Goal: Information Seeking & Learning: Learn about a topic

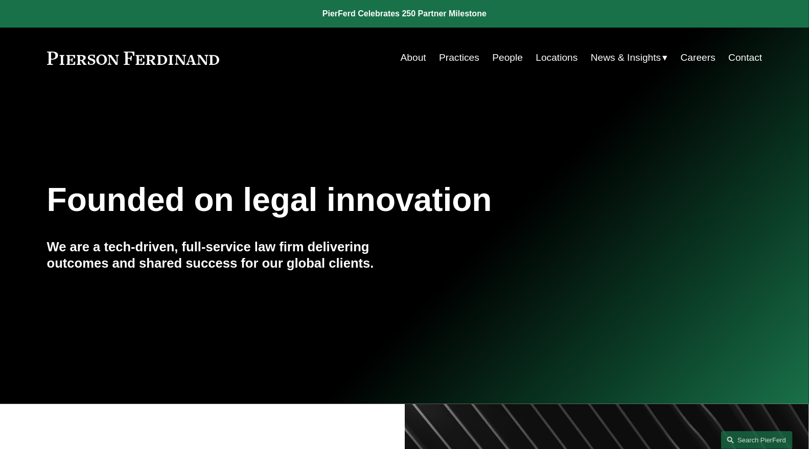
click at [506, 55] on link "People" at bounding box center [507, 57] width 31 height 19
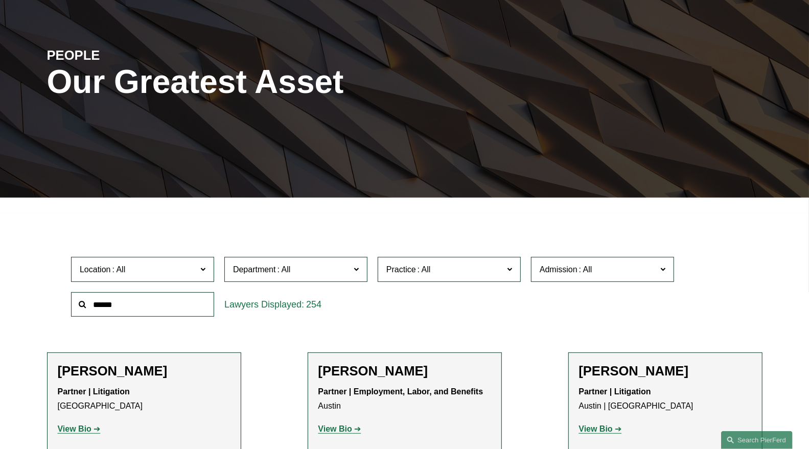
scroll to position [170, 0]
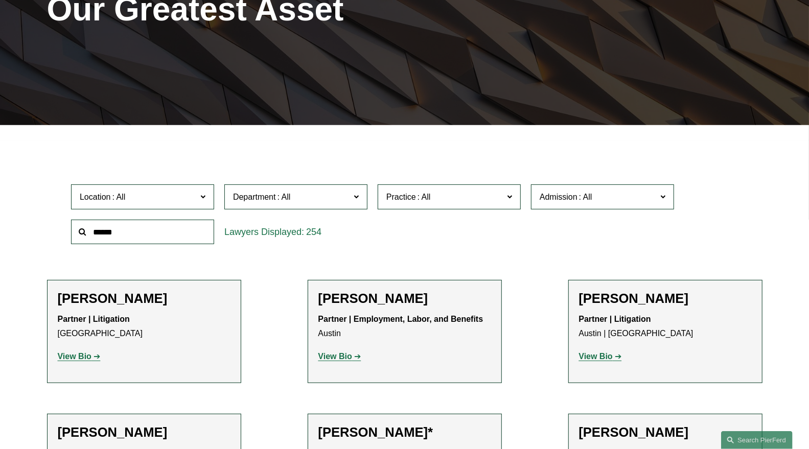
drag, startPoint x: 134, startPoint y: 231, endPoint x: 140, endPoint y: 228, distance: 6.0
click at [138, 230] on input "text" at bounding box center [142, 232] width 143 height 25
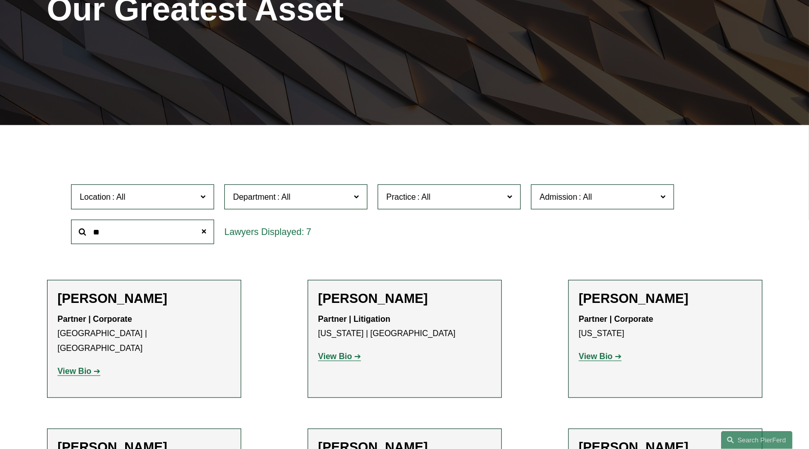
type input "*"
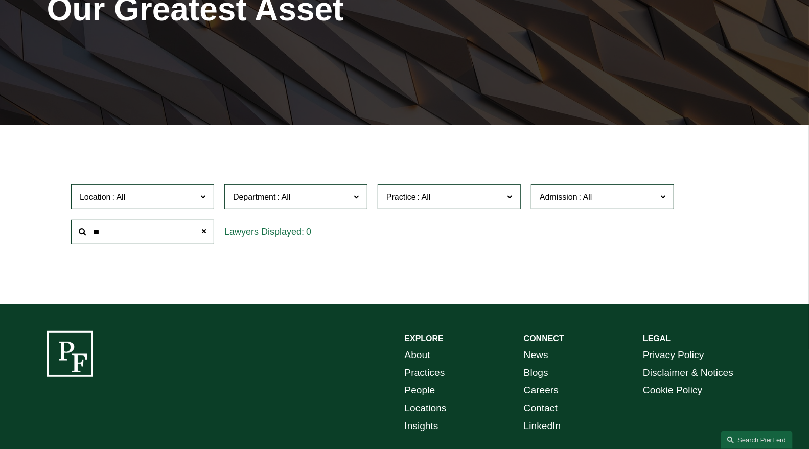
type input "*"
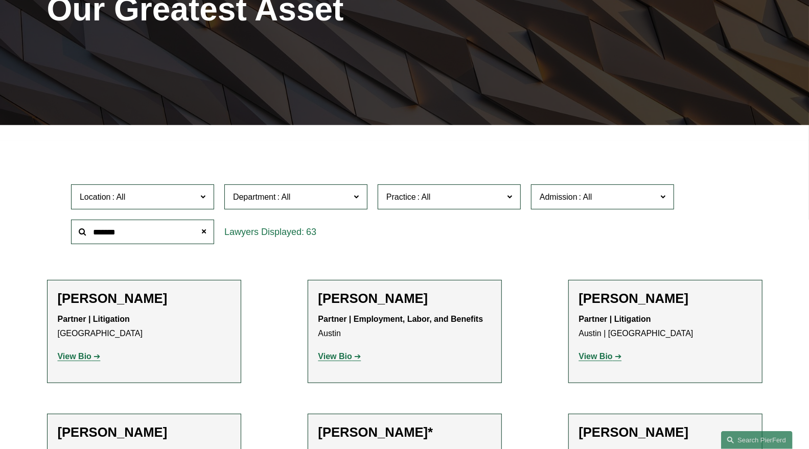
type input "*******"
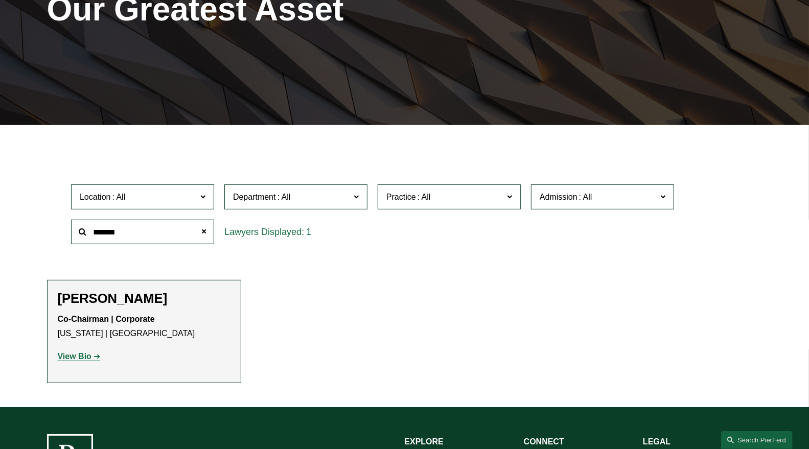
click at [82, 355] on strong "View Bio" at bounding box center [75, 356] width 34 height 9
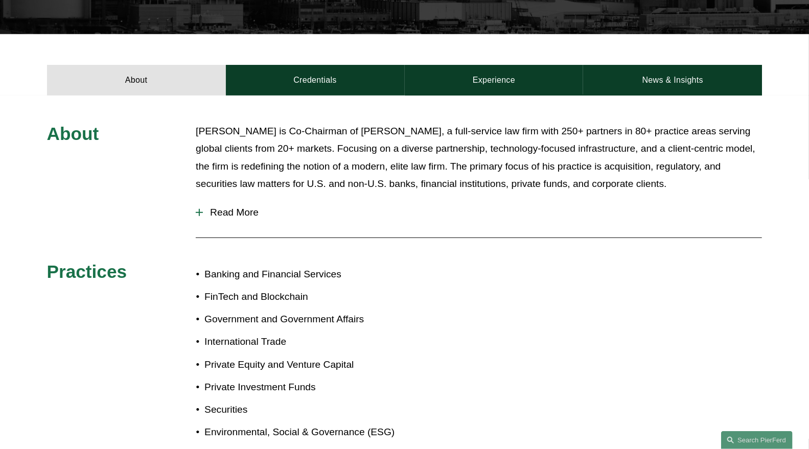
scroll to position [397, 0]
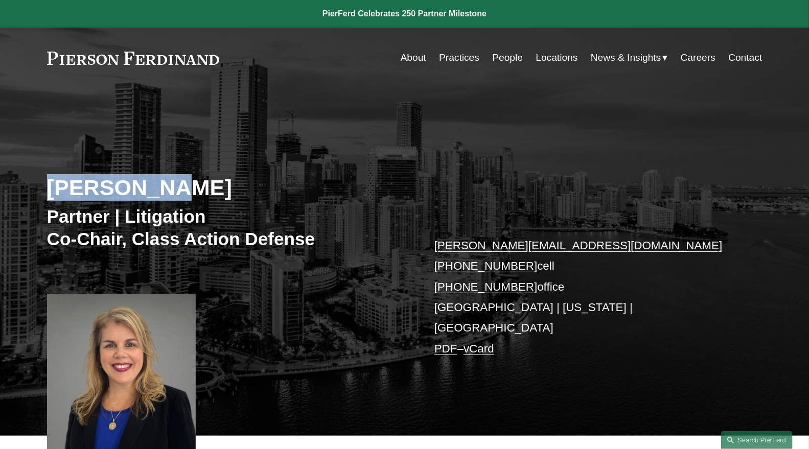
drag, startPoint x: 152, startPoint y: 192, endPoint x: 47, endPoint y: 187, distance: 105.4
click at [47, 187] on h2 "Irene Oria" at bounding box center [226, 187] width 358 height 27
copy h2 "Irene Oria"
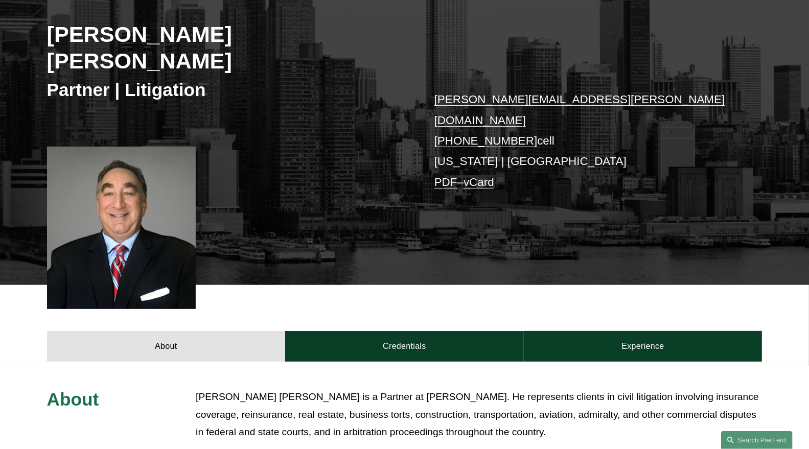
scroll to position [113, 0]
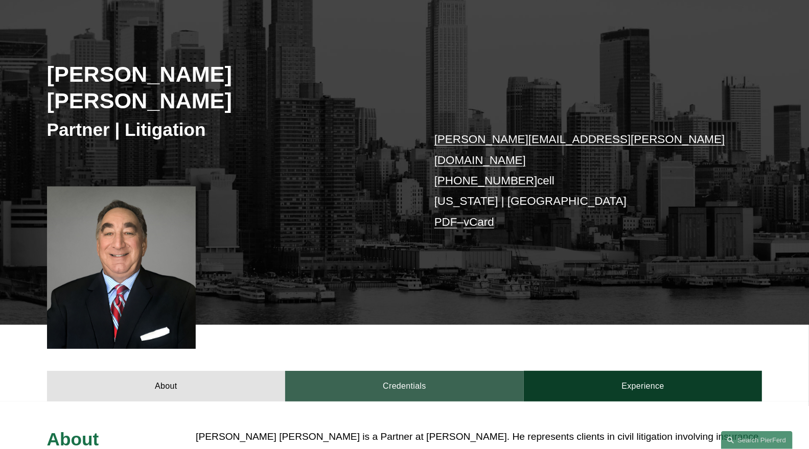
click at [388, 371] on link "Credentials" at bounding box center [404, 386] width 239 height 31
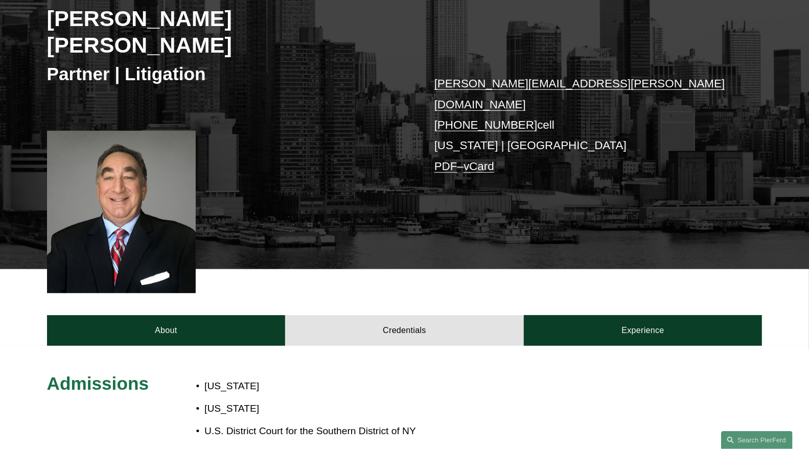
scroll to position [284, 0]
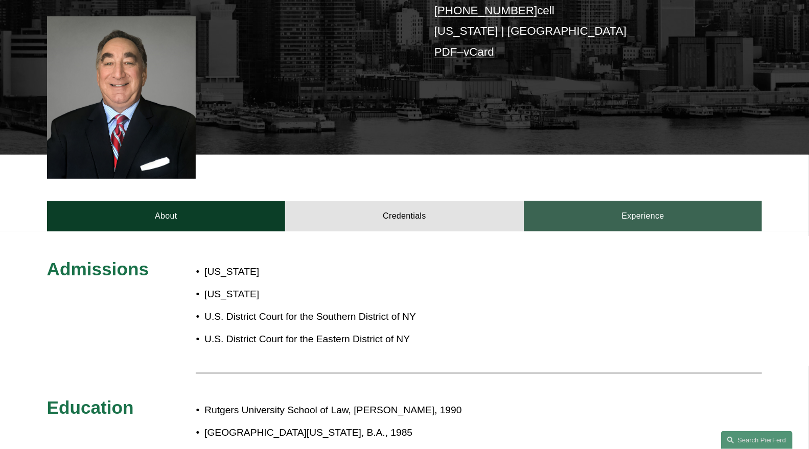
click at [570, 201] on link "Experience" at bounding box center [643, 216] width 239 height 31
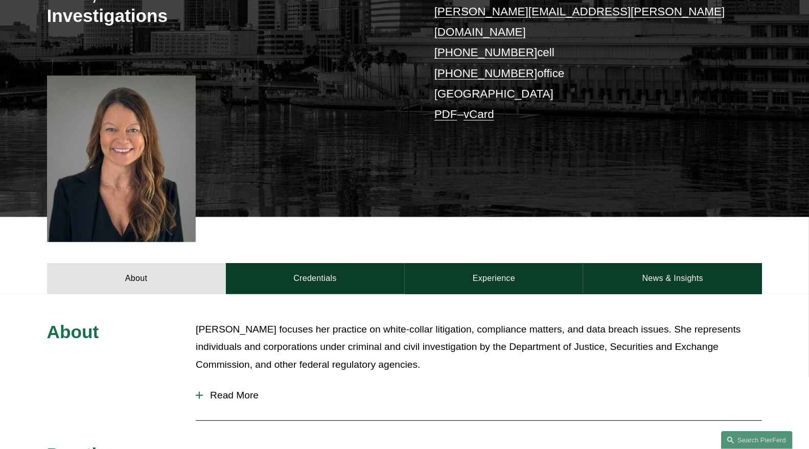
scroll to position [284, 0]
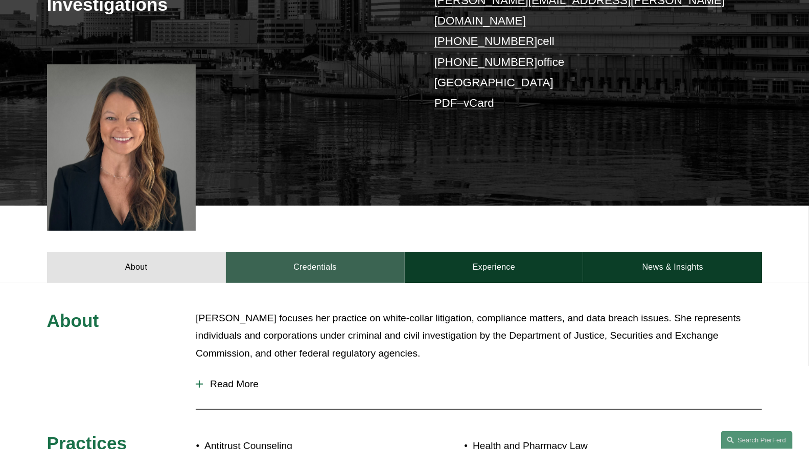
click at [325, 252] on link "Credentials" at bounding box center [315, 267] width 179 height 31
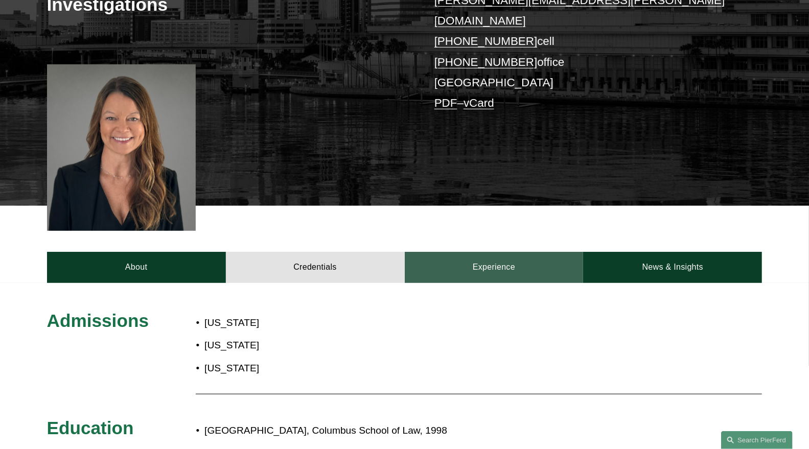
click at [507, 252] on link "Experience" at bounding box center [494, 267] width 179 height 31
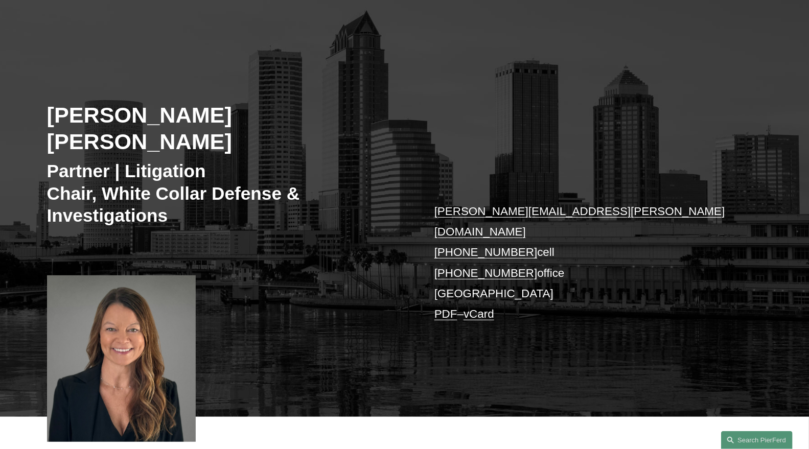
scroll to position [0, 0]
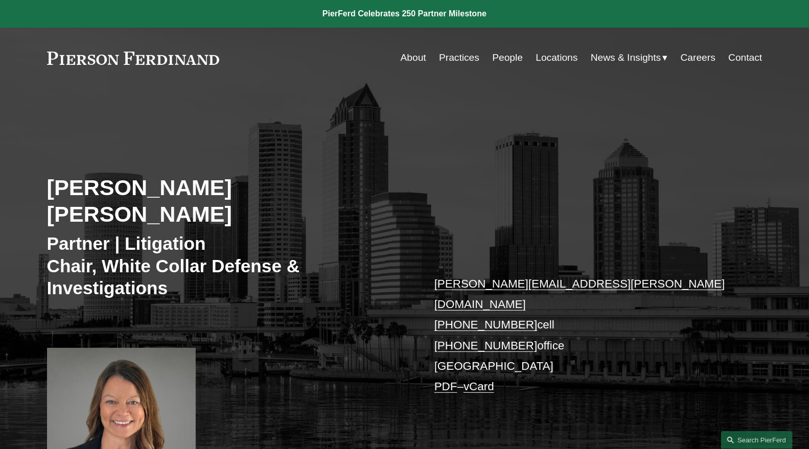
click at [401, 58] on link "About" at bounding box center [414, 57] width 26 height 19
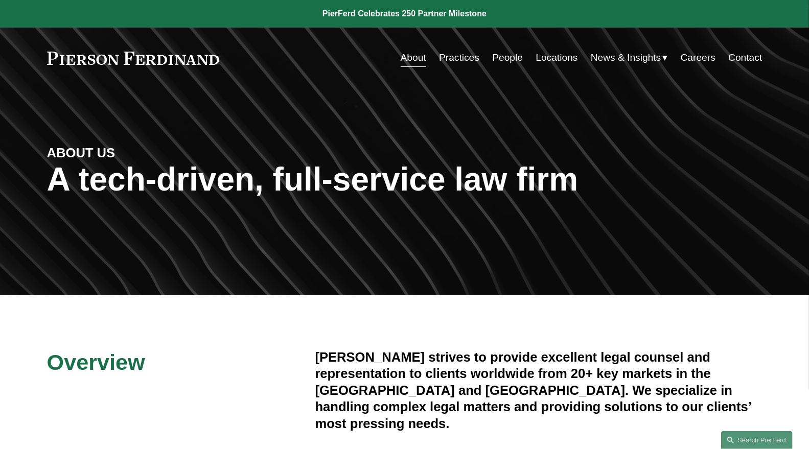
click at [453, 61] on link "Practices" at bounding box center [459, 57] width 40 height 19
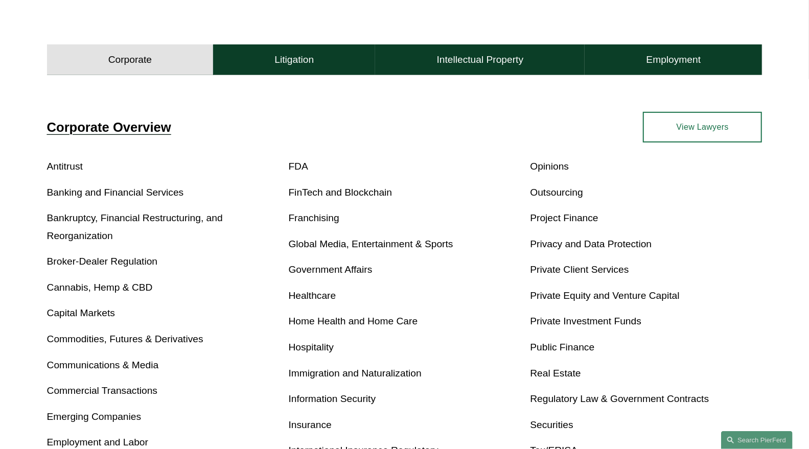
scroll to position [284, 0]
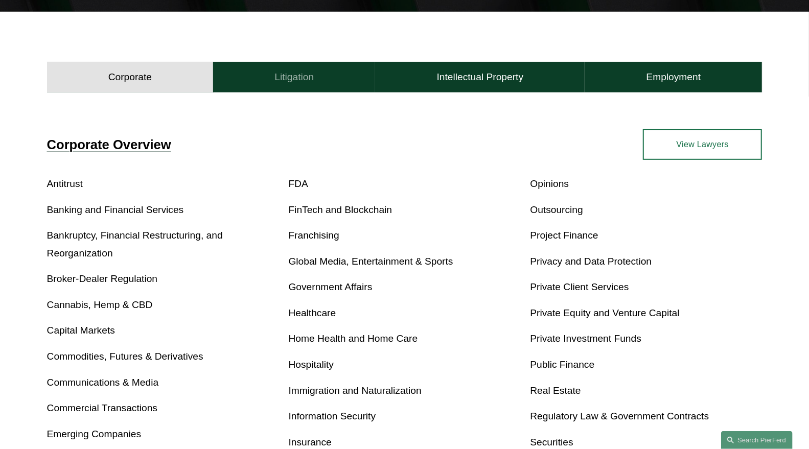
click at [273, 85] on button "Litigation" at bounding box center [294, 77] width 162 height 31
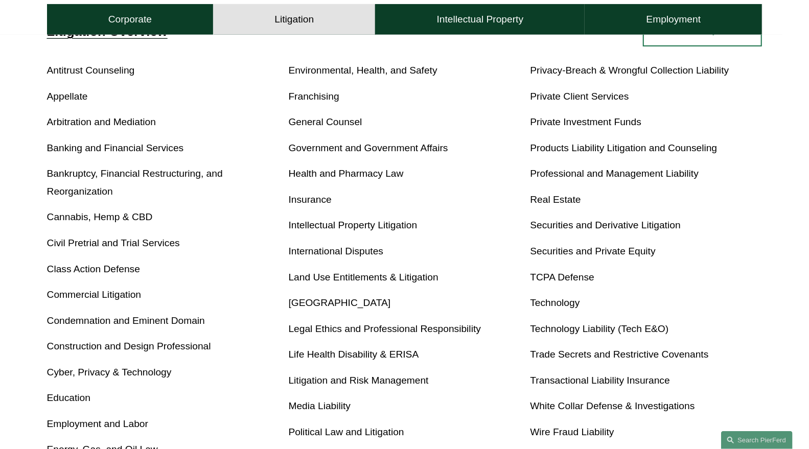
scroll to position [454, 0]
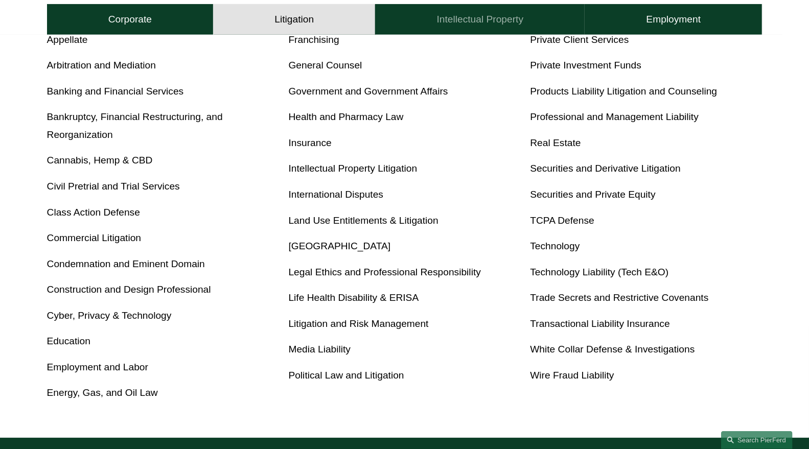
click at [455, 16] on h4 "Intellectual Property" at bounding box center [480, 19] width 87 height 12
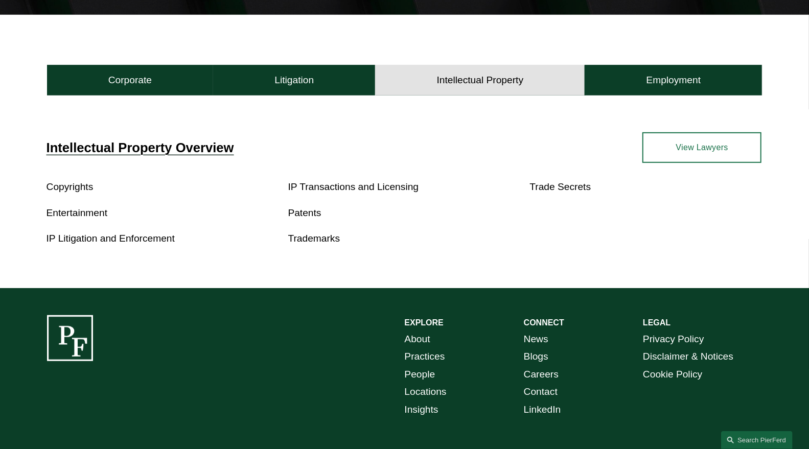
scroll to position [265, 0]
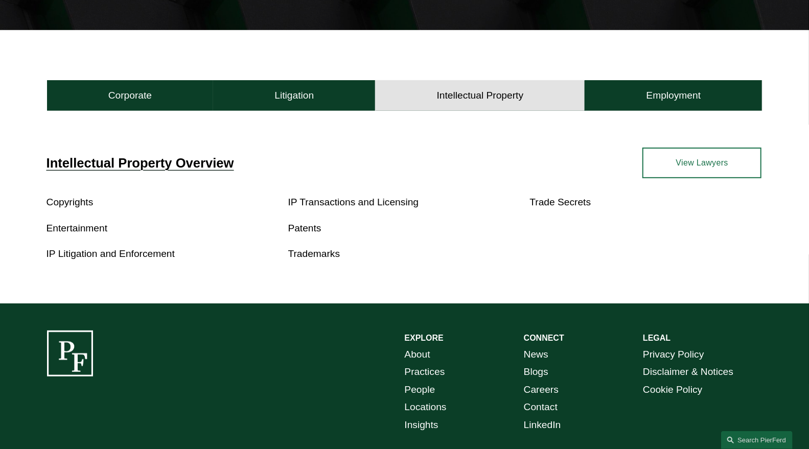
click at [299, 253] on link "Trademarks" at bounding box center [314, 253] width 52 height 11
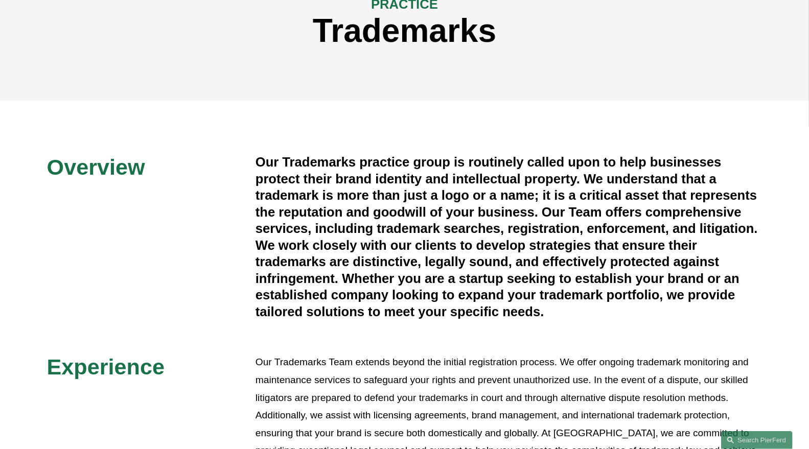
scroll to position [454, 0]
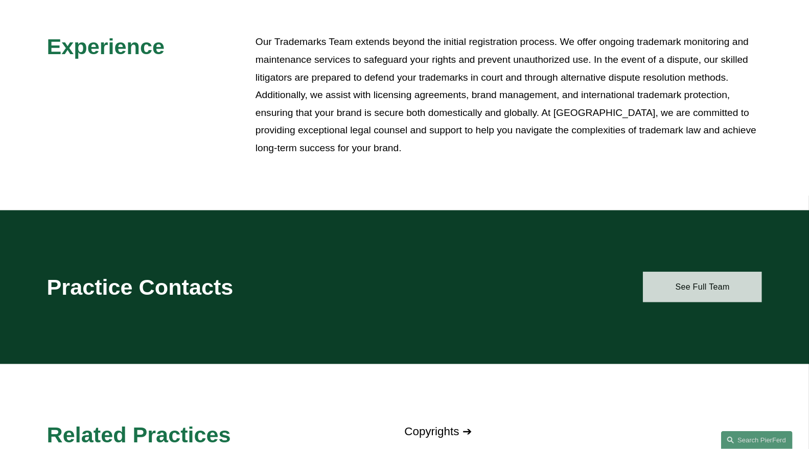
click at [718, 281] on link "See Full Team" at bounding box center [702, 287] width 119 height 31
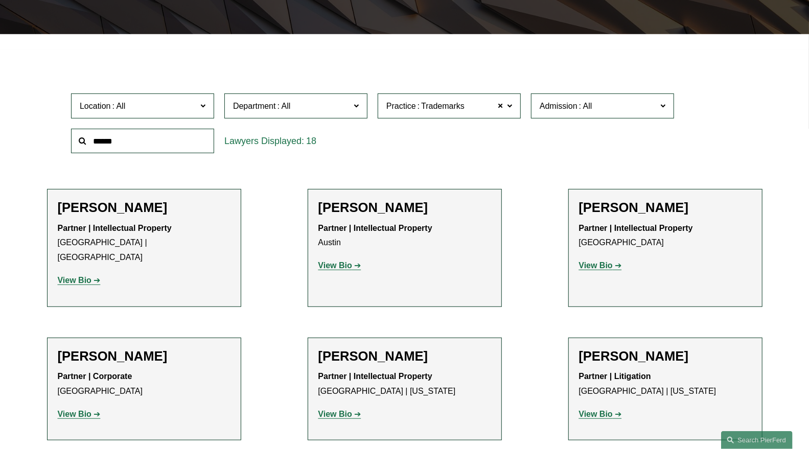
scroll to position [340, 0]
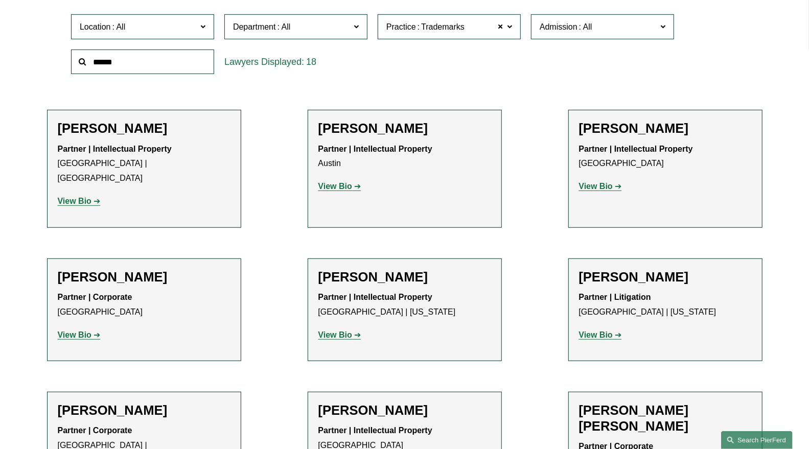
click at [750, 441] on link "Search this site" at bounding box center [757, 440] width 72 height 18
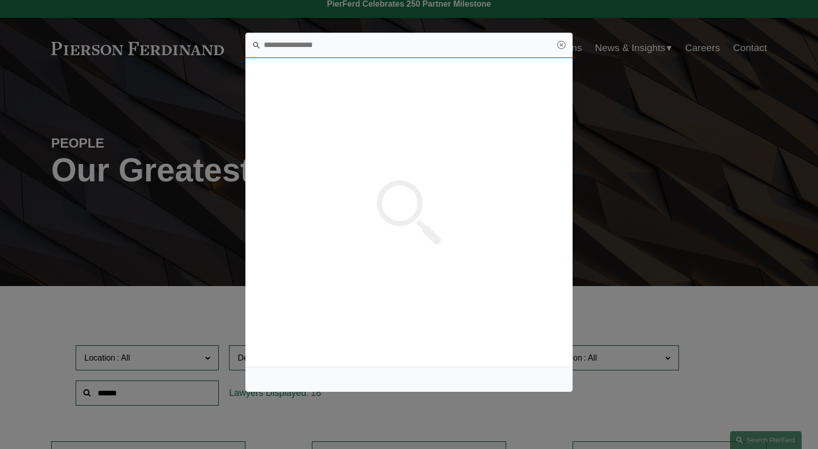
scroll to position [0, 0]
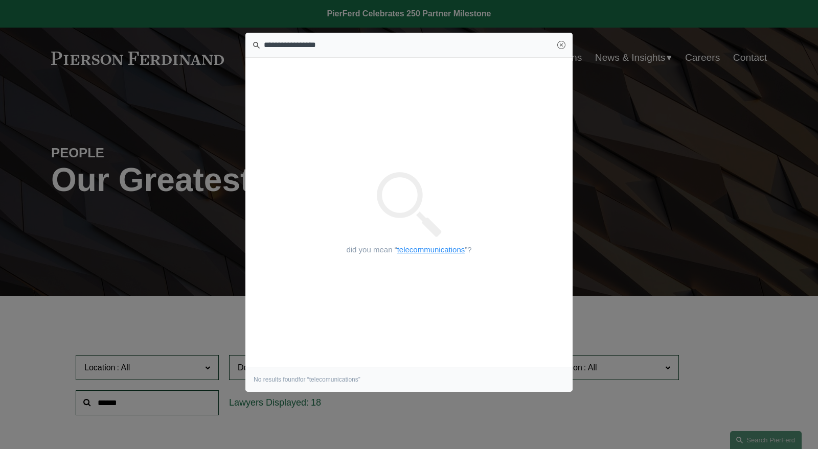
click at [418, 251] on link "telecommunications" at bounding box center [431, 249] width 68 height 9
type input "**********"
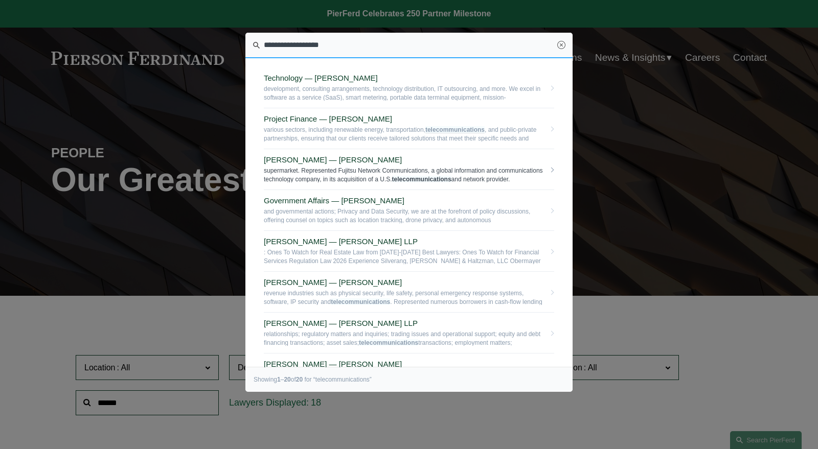
click at [280, 152] on link "Soren Lindstrom — Pierson Ferdinand LLP supermarket. Represented Fujitsu Networ…" at bounding box center [409, 169] width 290 height 41
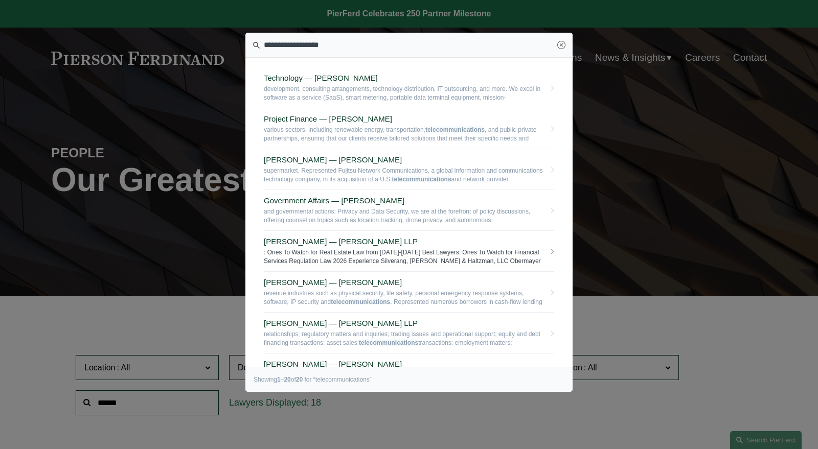
click at [287, 237] on span "Eric B. Freedman — Pierson Ferdinand LLP" at bounding box center [404, 241] width 281 height 9
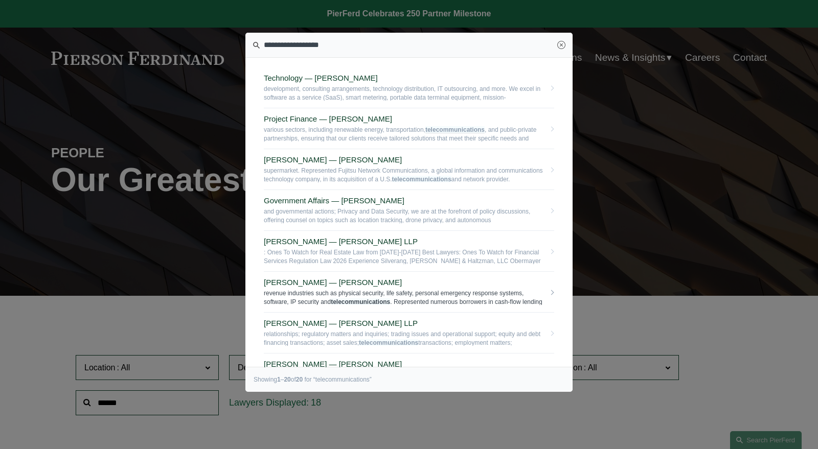
click at [301, 281] on span "Eric Pritchard — Pierson Ferdinand LLP" at bounding box center [404, 282] width 281 height 9
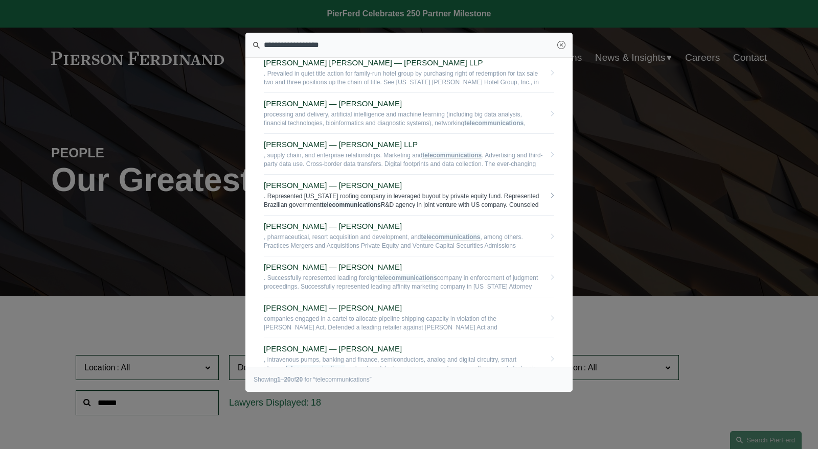
scroll to position [330, 0]
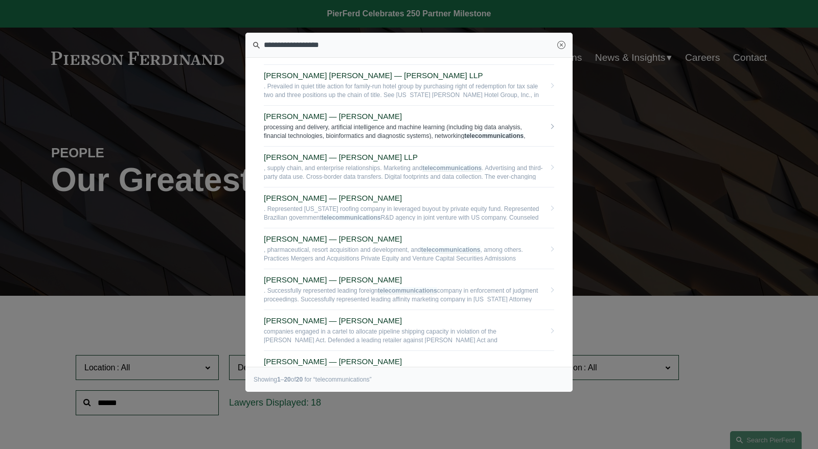
click at [291, 119] on span "Daniel Rose — Pierson Ferdinand LLP" at bounding box center [404, 116] width 281 height 9
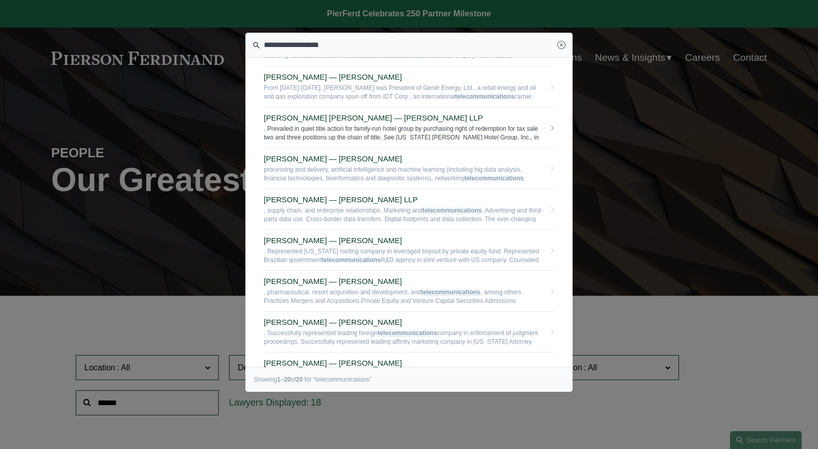
scroll to position [272, 0]
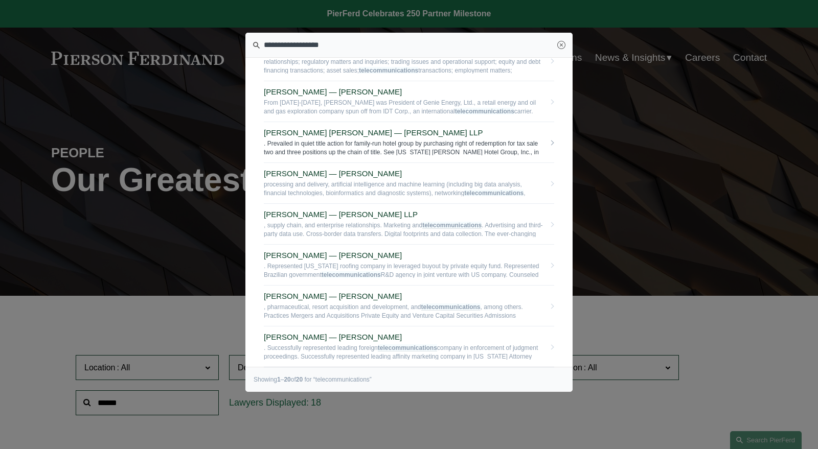
click at [289, 129] on span "R. Bates Lovett — Pierson Ferdinand LLP" at bounding box center [404, 132] width 281 height 9
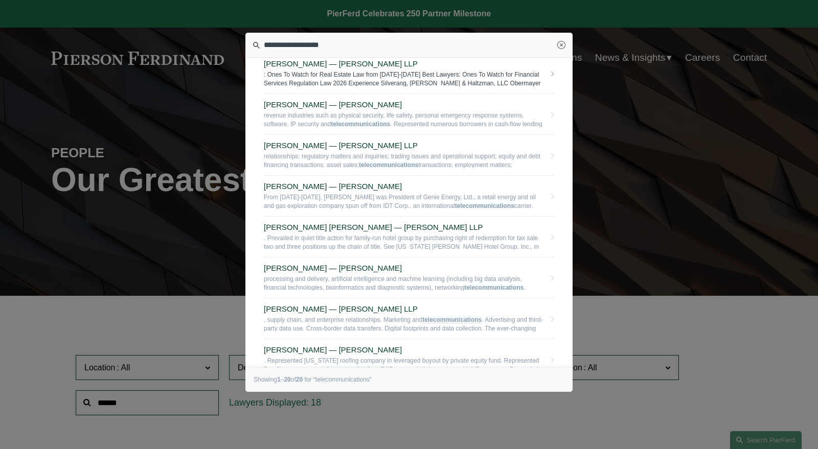
scroll to position [159, 0]
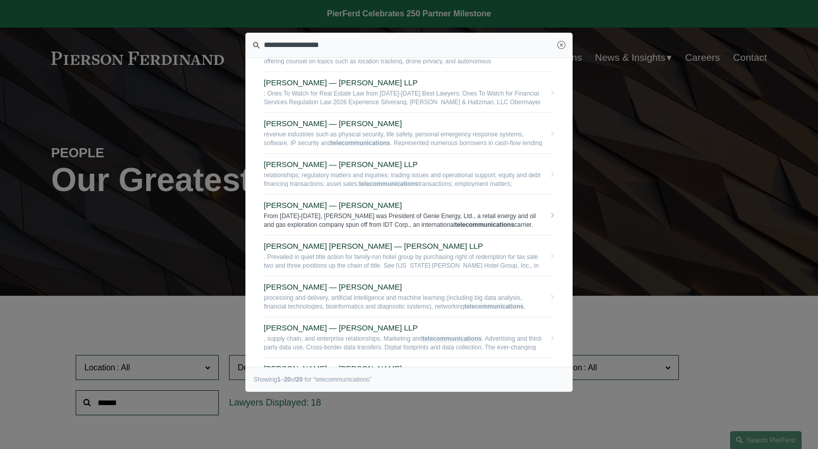
click at [297, 201] on span "[PERSON_NAME] — [PERSON_NAME]" at bounding box center [404, 205] width 281 height 9
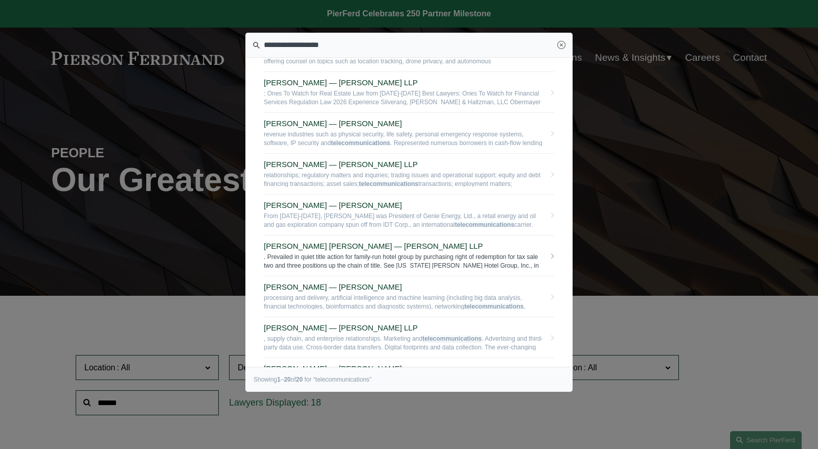
click at [302, 238] on link "R. Bates Lovett — Pierson Ferdinand LLP . Prevailed in quiet title action for f…" at bounding box center [409, 256] width 290 height 41
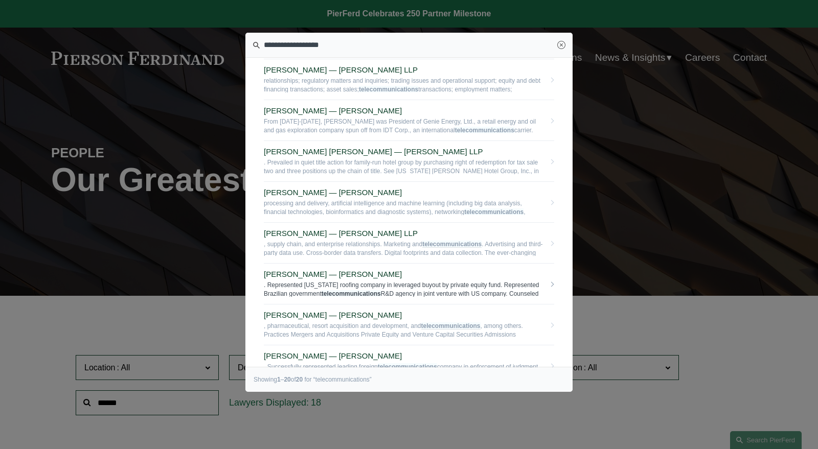
scroll to position [272, 0]
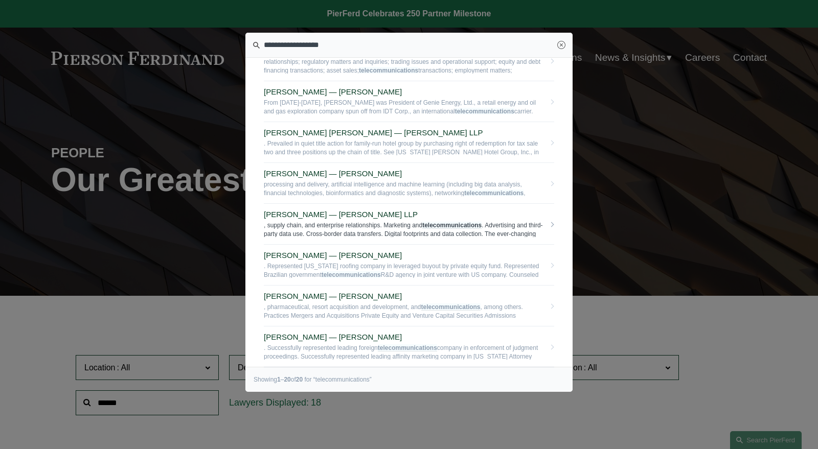
click at [314, 213] on span "[PERSON_NAME] — [PERSON_NAME] LLP" at bounding box center [404, 214] width 281 height 9
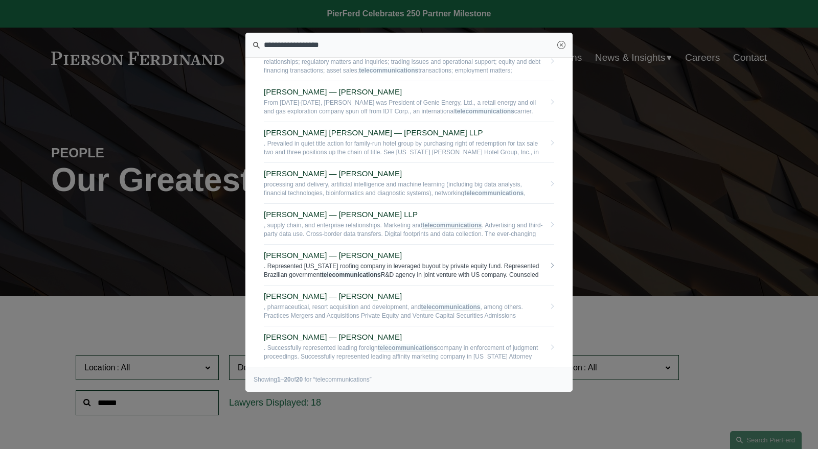
click at [285, 254] on span "Ahpaly Coradin — Pierson Ferdinand LLP" at bounding box center [404, 255] width 281 height 9
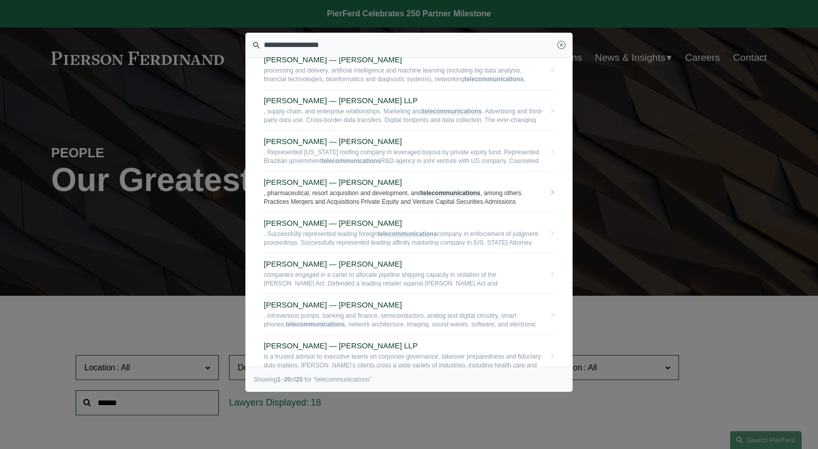
click at [304, 179] on span "[PERSON_NAME] — [PERSON_NAME]" at bounding box center [404, 182] width 281 height 9
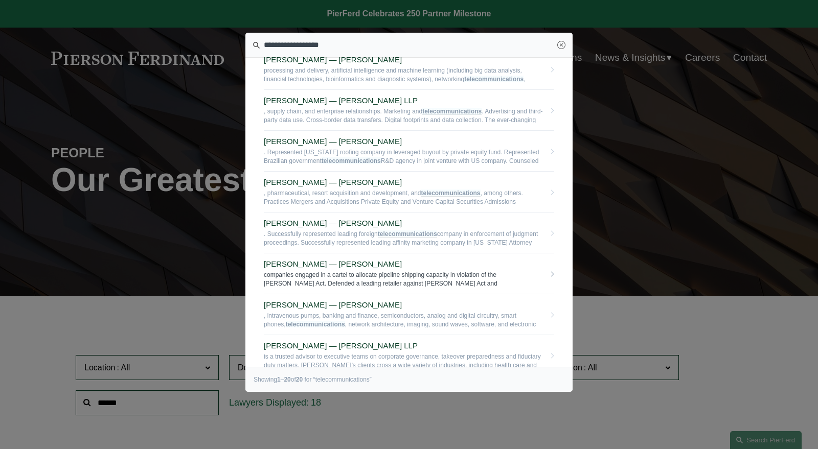
click at [305, 260] on span "Drew Lanphere — Pierson Ferdinand LLP" at bounding box center [404, 264] width 281 height 9
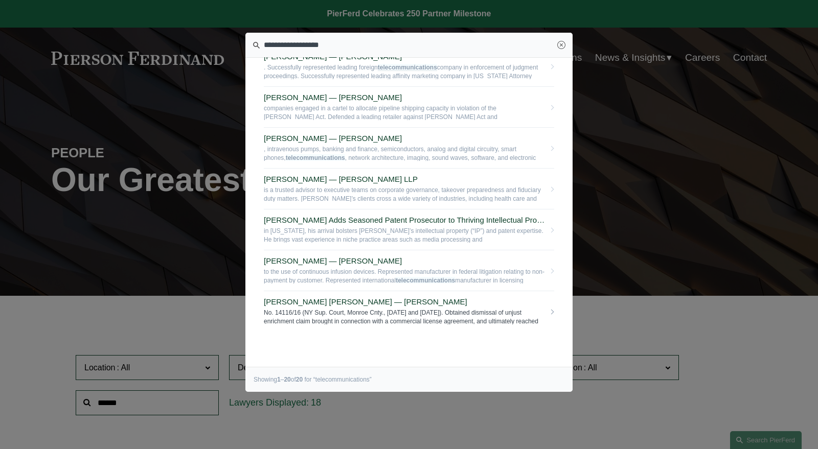
scroll to position [500, 0]
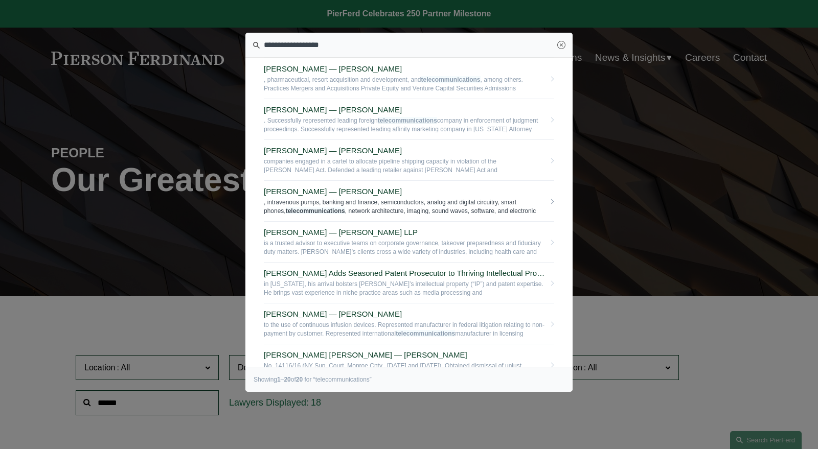
click at [341, 191] on span "John T. Gutkoski — Pierson Ferdinand LLP" at bounding box center [404, 191] width 281 height 9
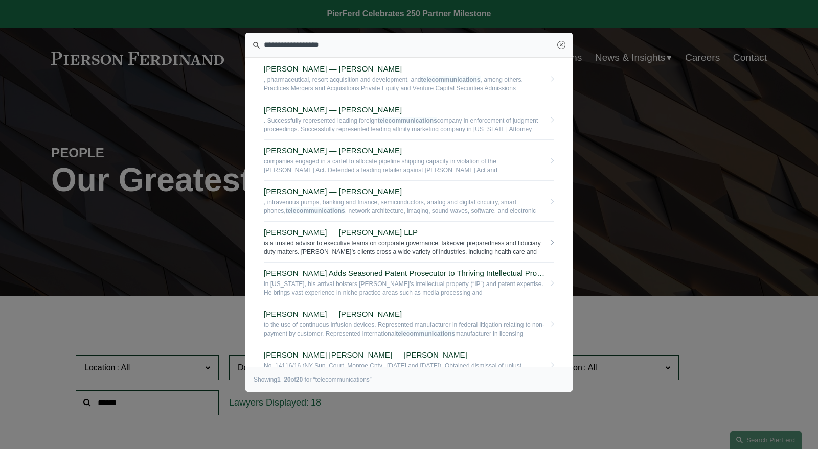
click at [285, 228] on span "Jeff Symons — Pierson Ferdinand LLP" at bounding box center [404, 232] width 281 height 9
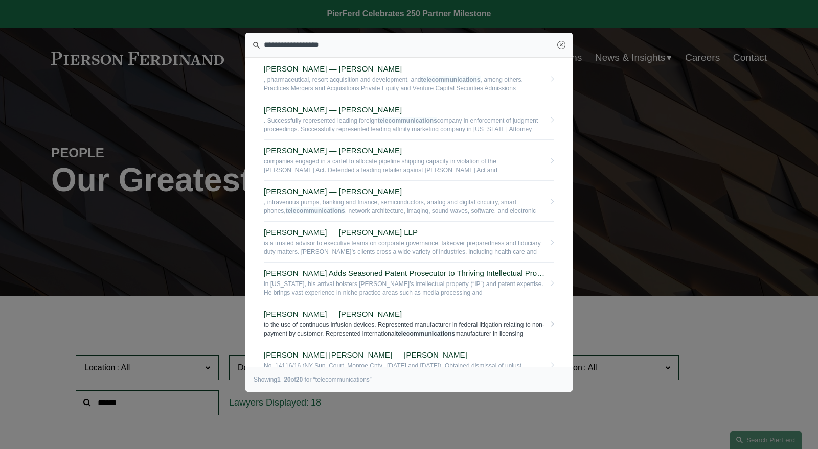
click at [292, 310] on span "William Kraus — Pierson Ferdinand LLP" at bounding box center [404, 314] width 281 height 9
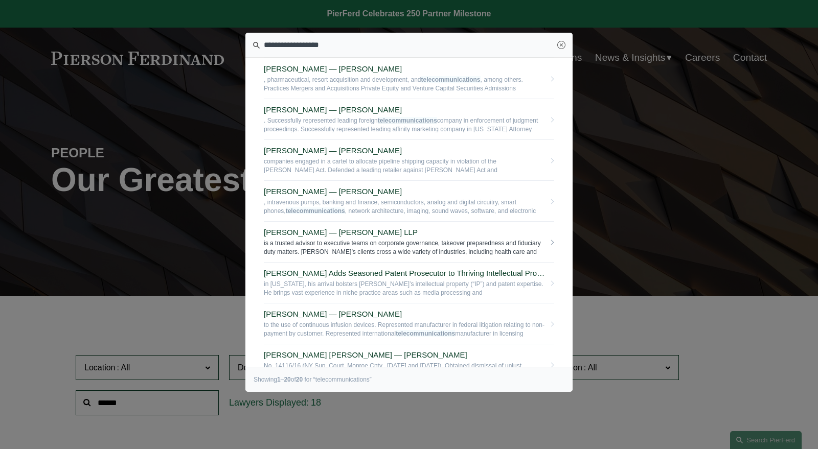
scroll to position [557, 0]
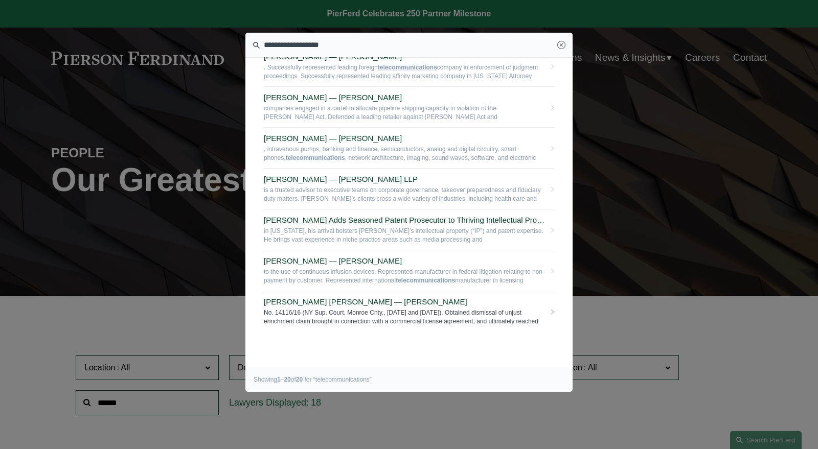
click at [369, 297] on span "Christina H. Bost Seaton — Pierson Ferdinand LLP" at bounding box center [404, 301] width 281 height 9
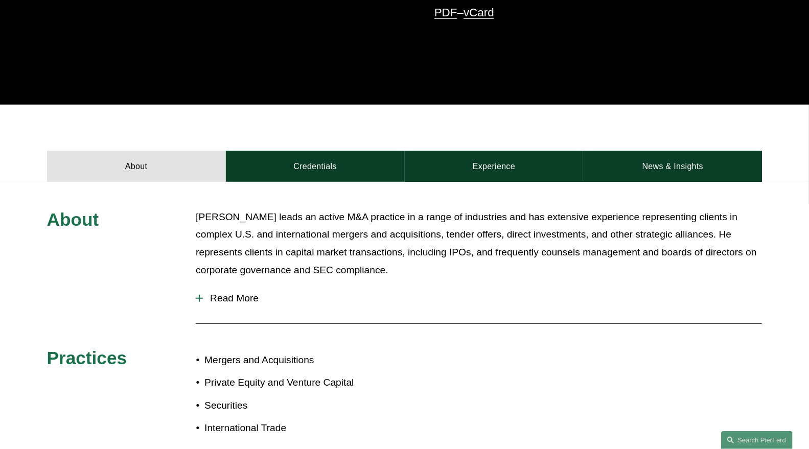
scroll to position [340, 0]
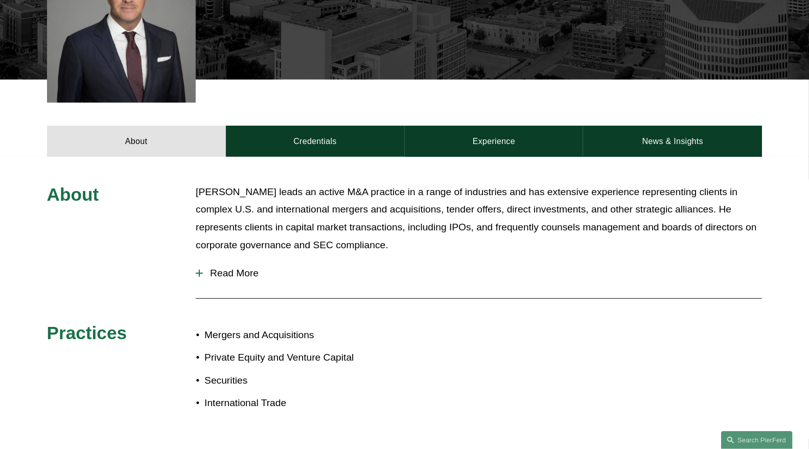
click at [244, 277] on span "Read More" at bounding box center [482, 273] width 559 height 11
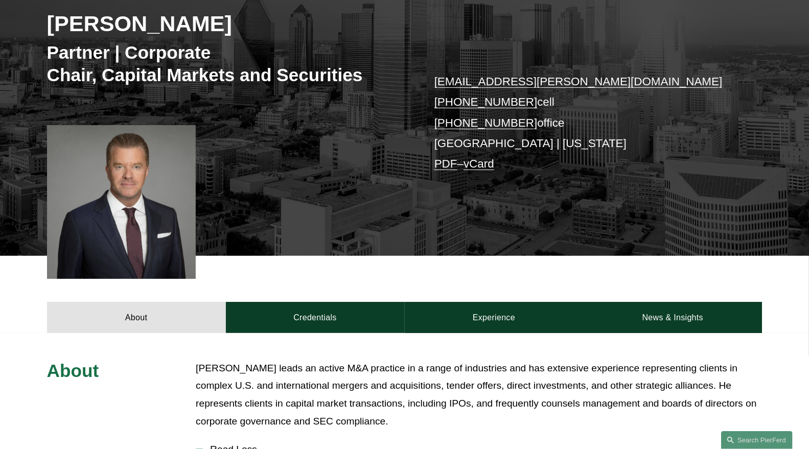
scroll to position [397, 0]
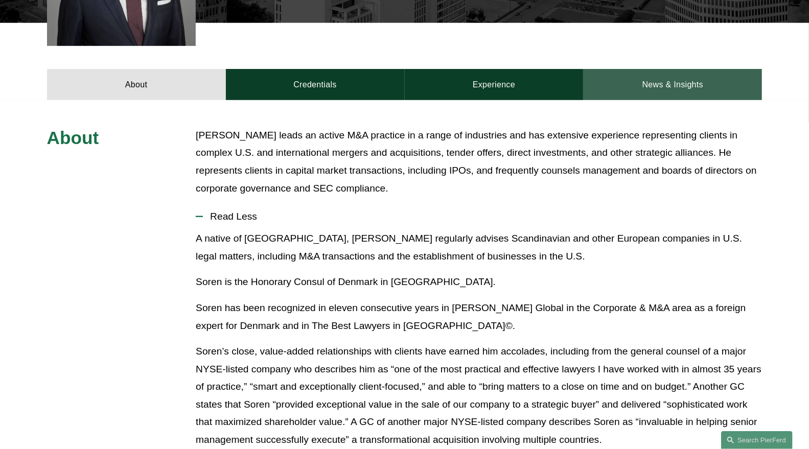
click at [676, 83] on link "News & Insights" at bounding box center [672, 84] width 179 height 31
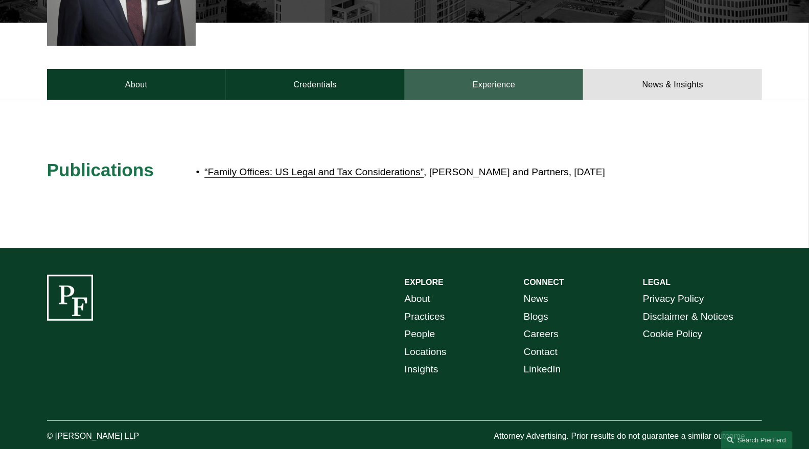
click at [527, 85] on link "Experience" at bounding box center [494, 84] width 179 height 31
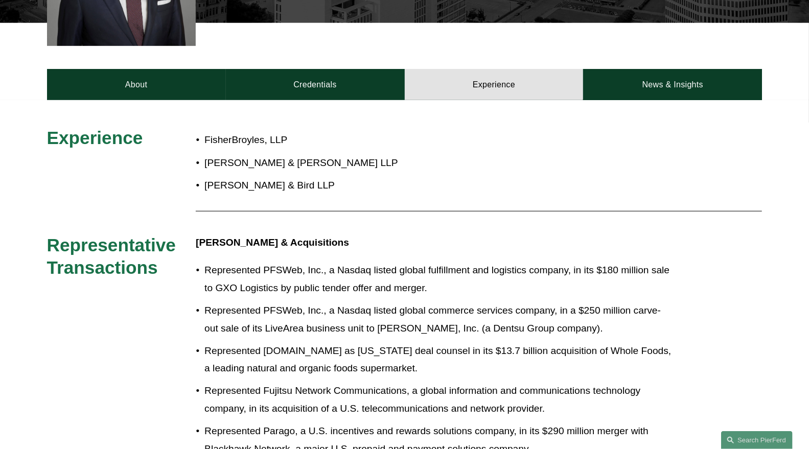
click at [555, 162] on p "Sullivan & Cromwell LLP" at bounding box center [438, 163] width 468 height 18
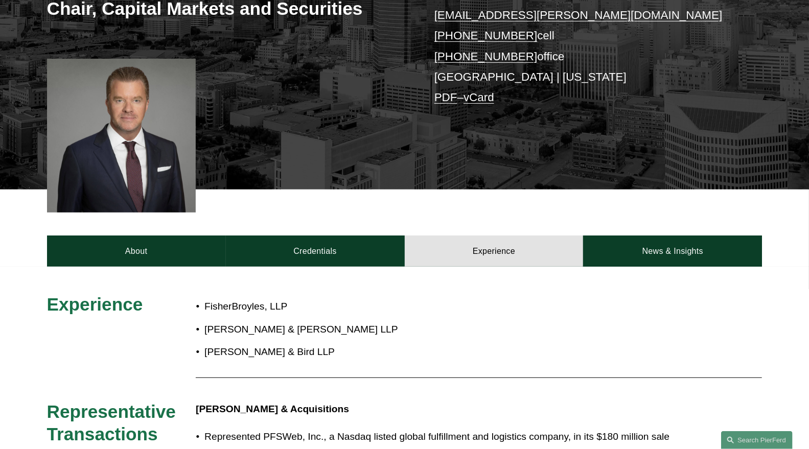
scroll to position [221, 0]
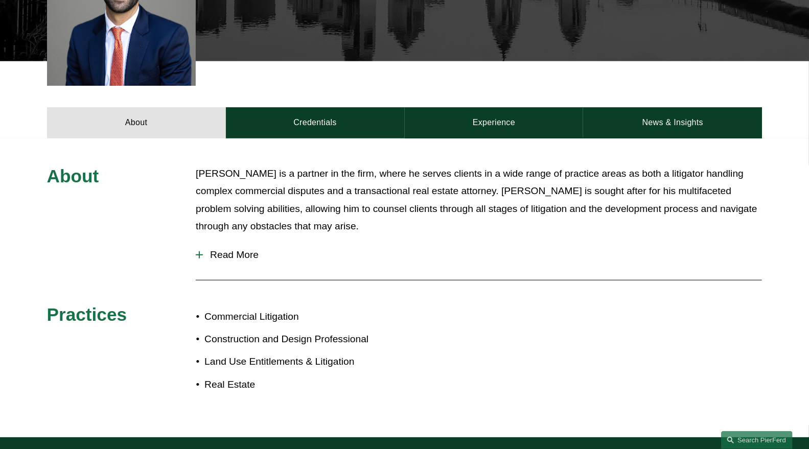
scroll to position [397, 0]
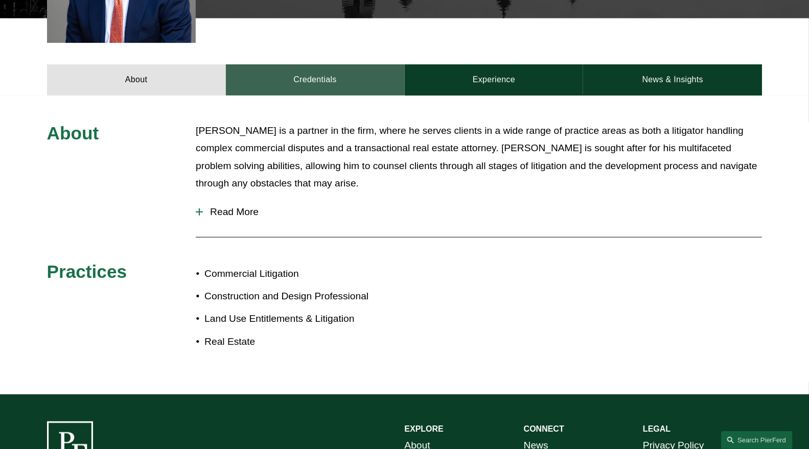
click at [333, 75] on link "Credentials" at bounding box center [315, 79] width 179 height 31
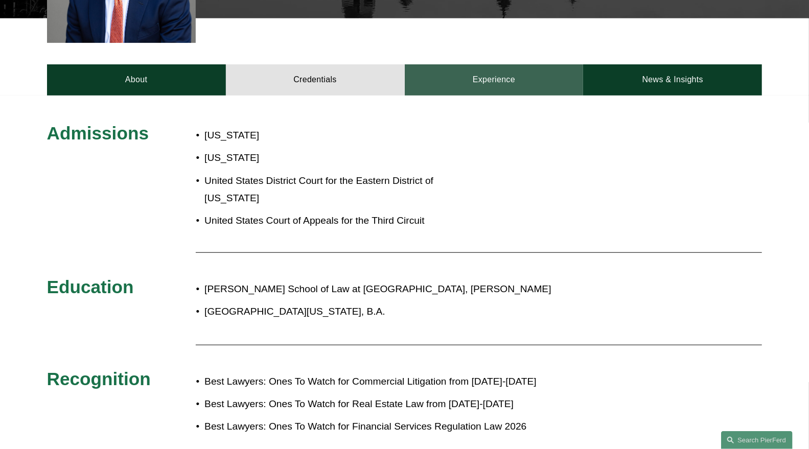
click at [495, 67] on link "Experience" at bounding box center [494, 79] width 179 height 31
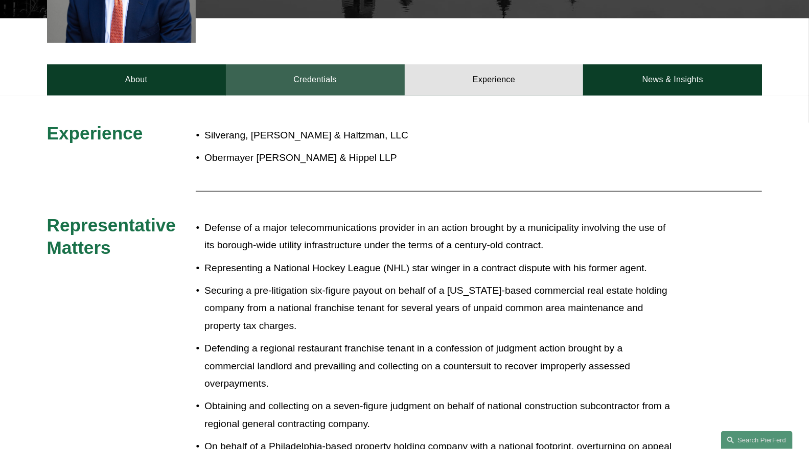
click at [325, 64] on link "Credentials" at bounding box center [315, 79] width 179 height 31
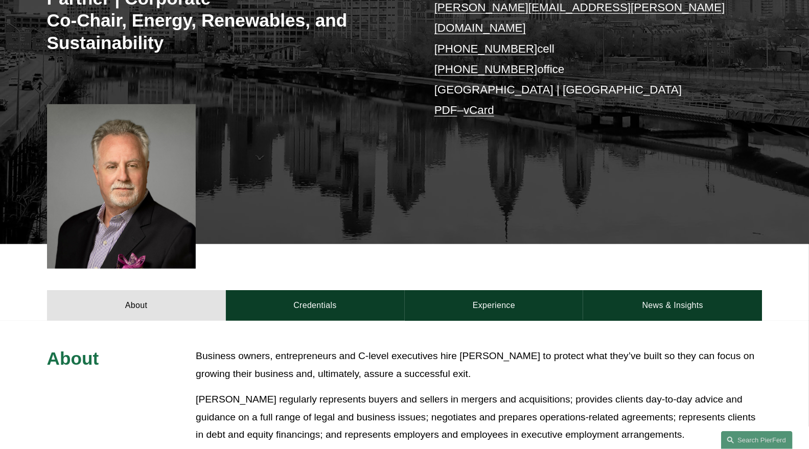
scroll to position [227, 0]
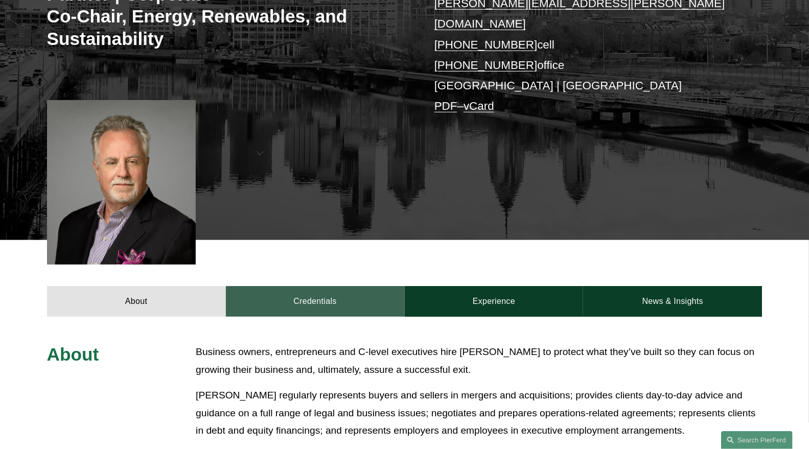
click at [336, 286] on link "Credentials" at bounding box center [315, 301] width 179 height 31
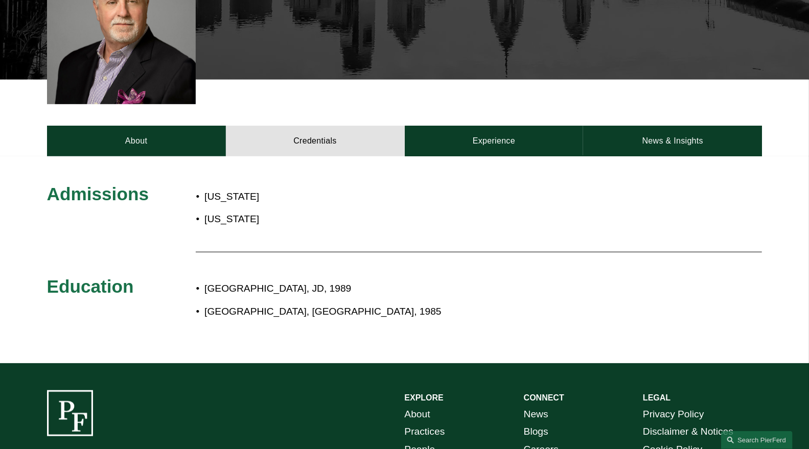
scroll to position [397, 0]
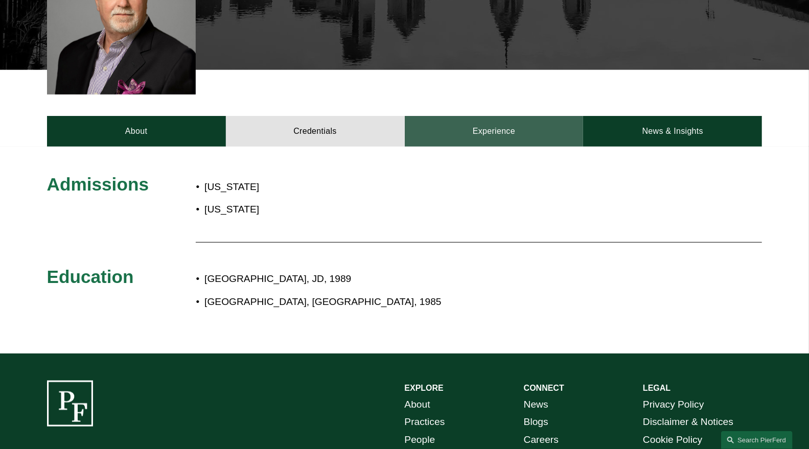
click at [475, 116] on link "Experience" at bounding box center [494, 131] width 179 height 31
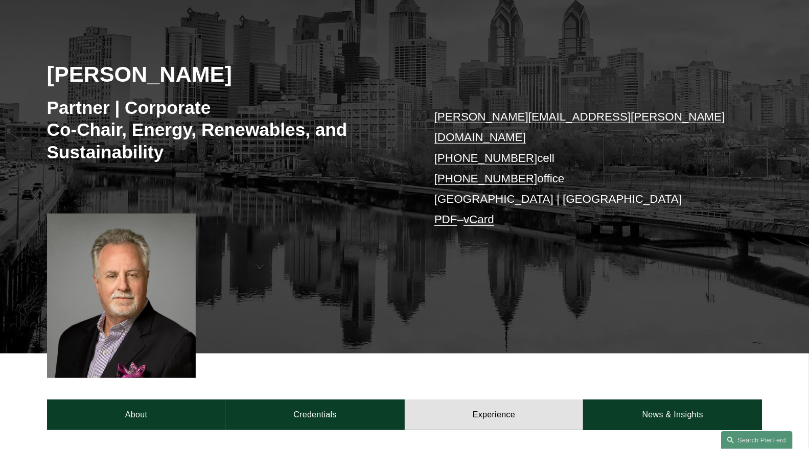
scroll to position [170, 0]
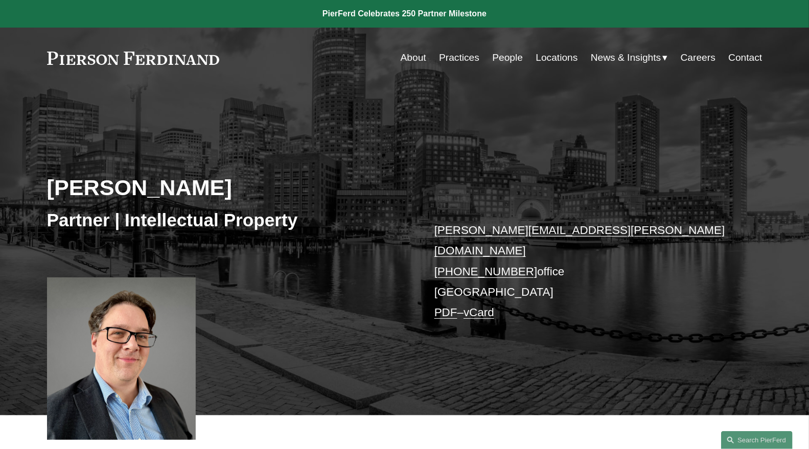
click at [501, 57] on link "People" at bounding box center [507, 57] width 31 height 19
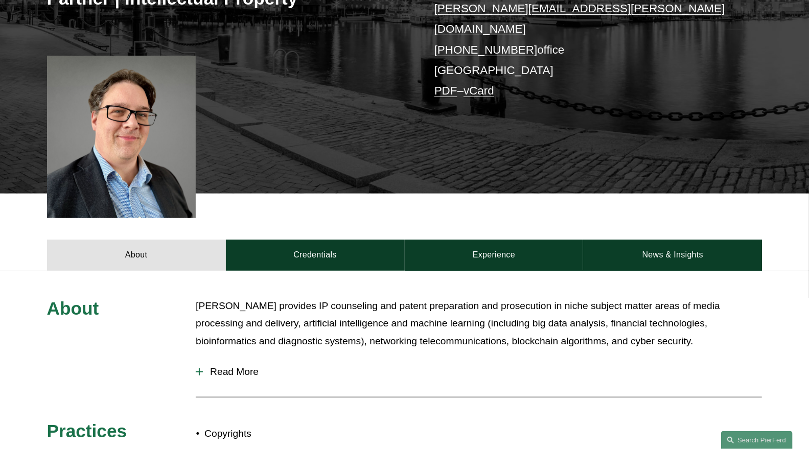
scroll to position [227, 0]
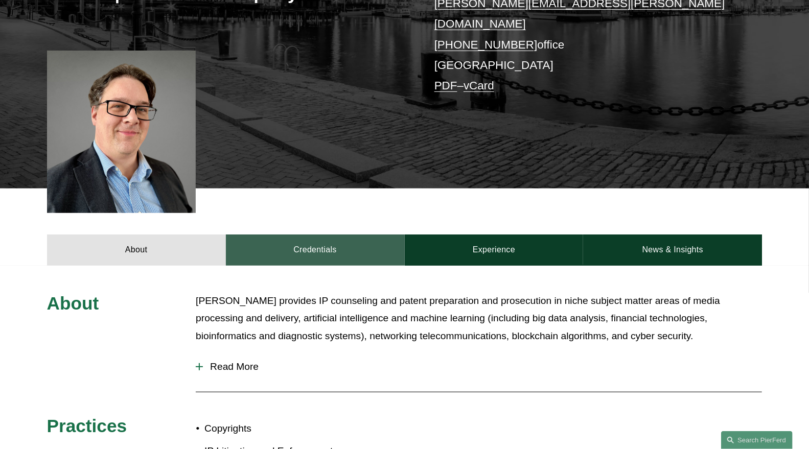
click at [366, 235] on link "Credentials" at bounding box center [315, 250] width 179 height 31
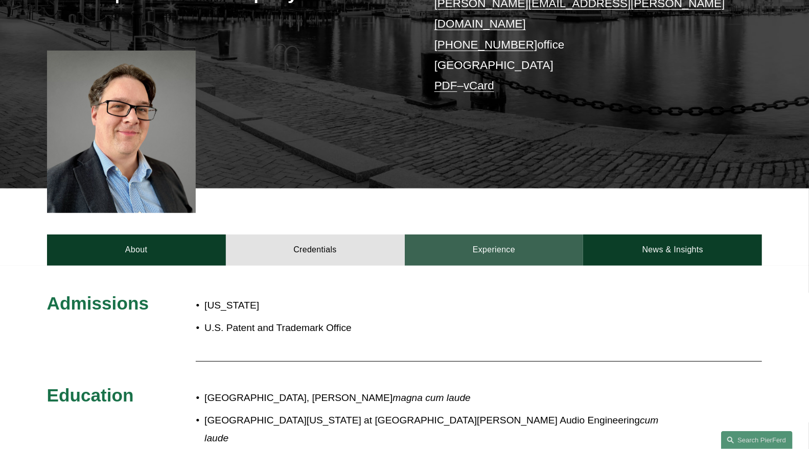
click at [486, 235] on link "Experience" at bounding box center [494, 250] width 179 height 31
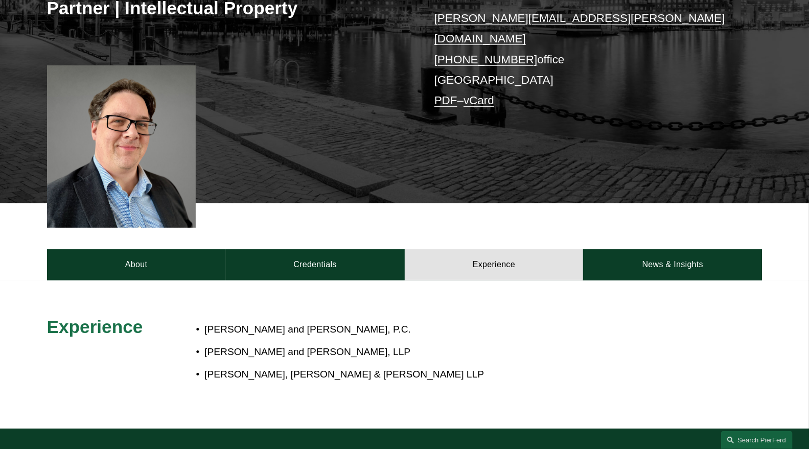
scroll to position [284, 0]
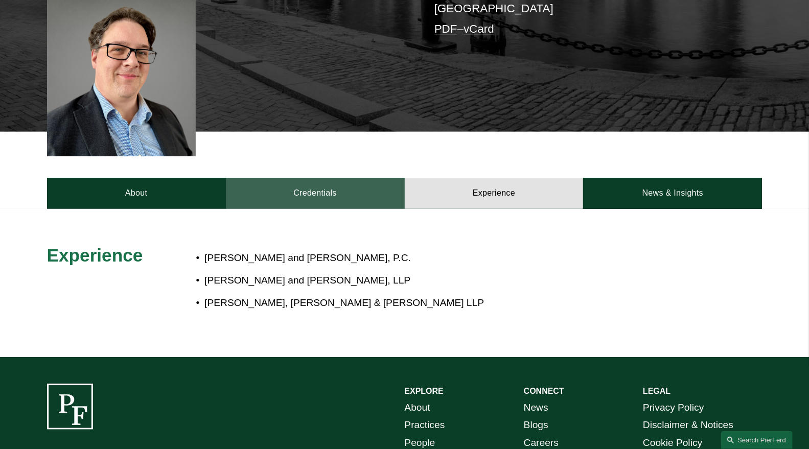
click at [358, 181] on link "Credentials" at bounding box center [315, 193] width 179 height 31
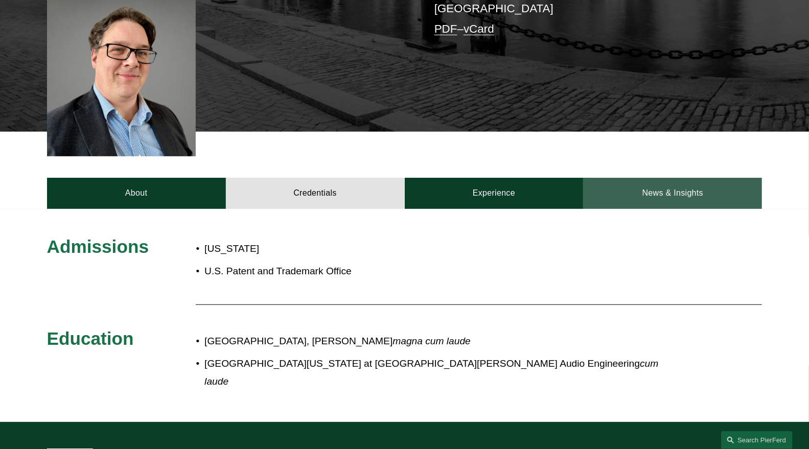
click at [704, 178] on link "News & Insights" at bounding box center [672, 193] width 179 height 31
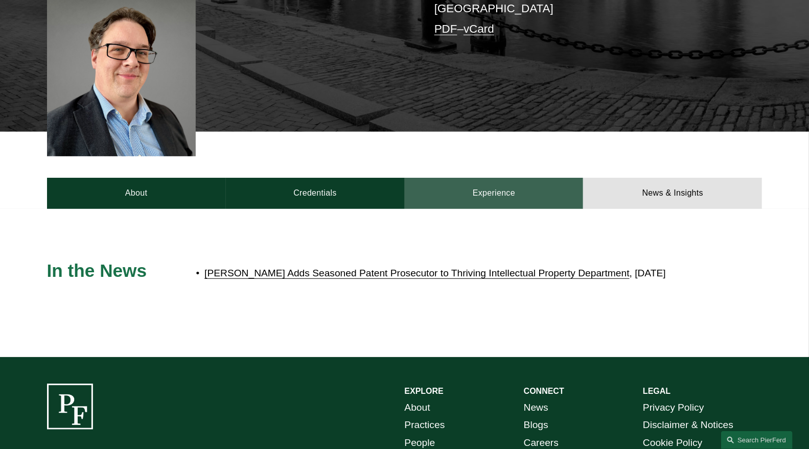
click at [460, 180] on link "Experience" at bounding box center [494, 193] width 179 height 31
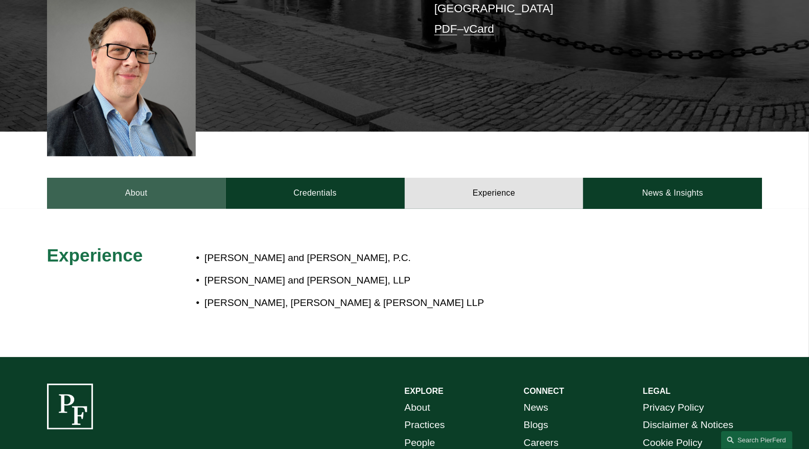
click at [140, 186] on link "About" at bounding box center [136, 193] width 179 height 31
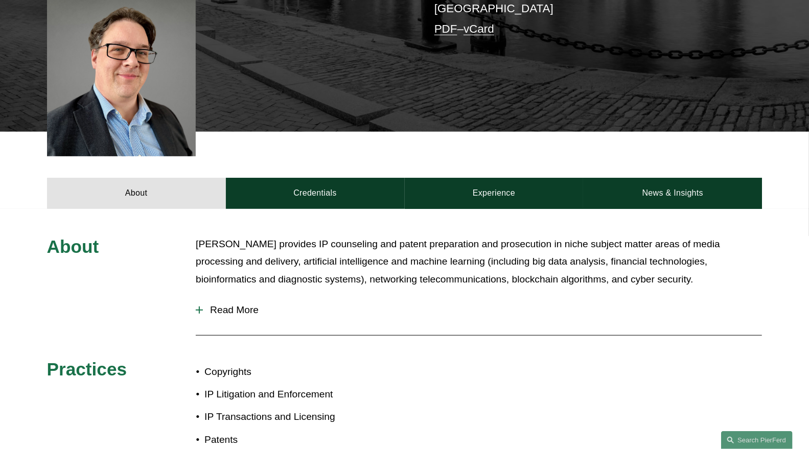
click at [239, 305] on span "Read More" at bounding box center [482, 310] width 559 height 11
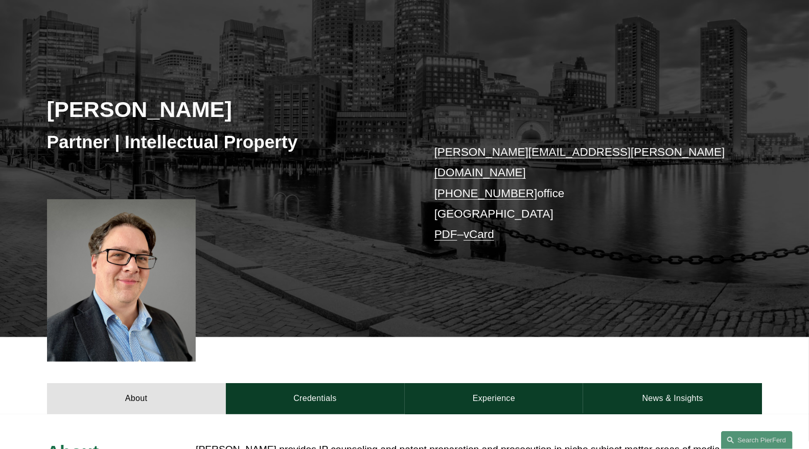
scroll to position [57, 0]
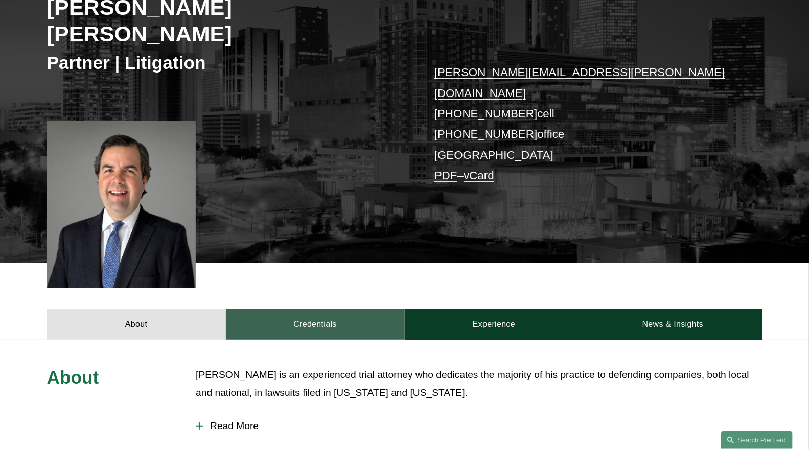
scroll to position [227, 0]
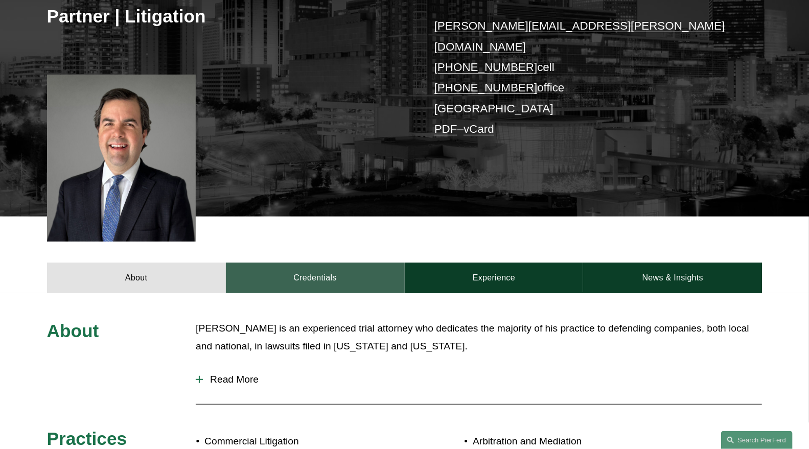
click at [351, 263] on link "Credentials" at bounding box center [315, 278] width 179 height 31
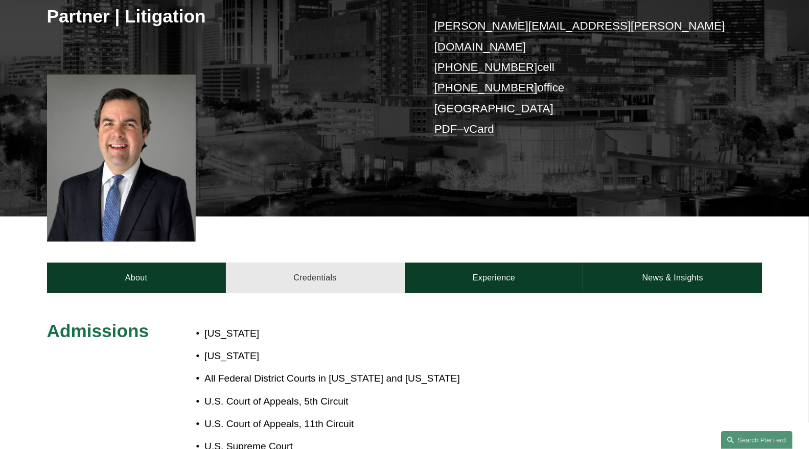
click at [351, 263] on link "Credentials" at bounding box center [315, 278] width 179 height 31
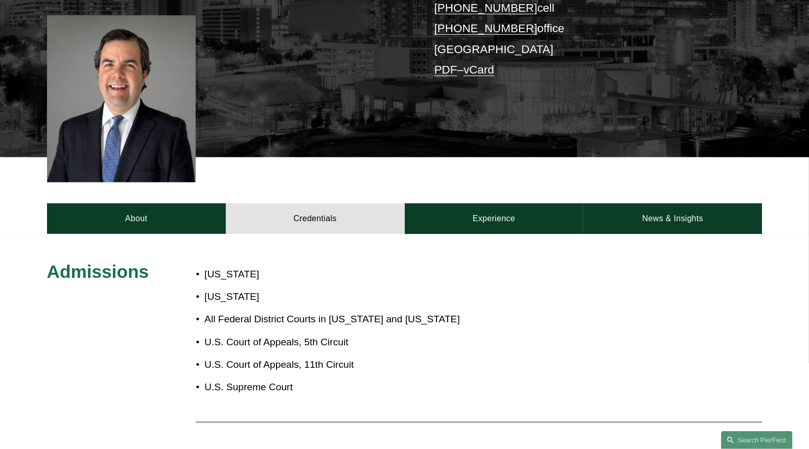
scroll to position [340, 0]
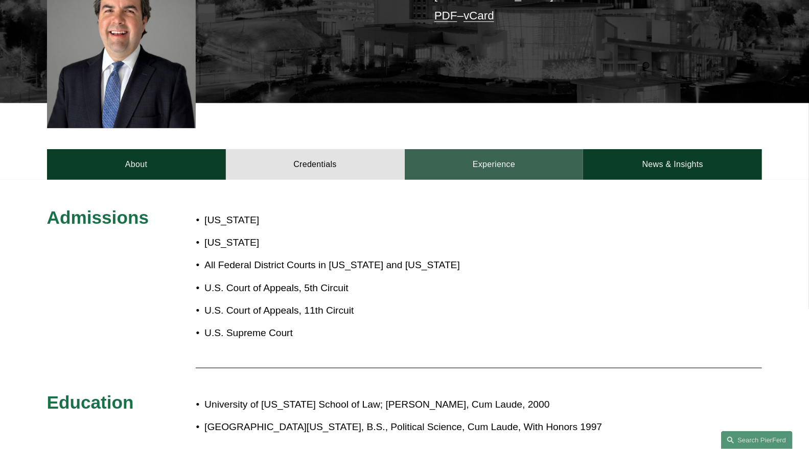
click at [504, 149] on link "Experience" at bounding box center [494, 164] width 179 height 31
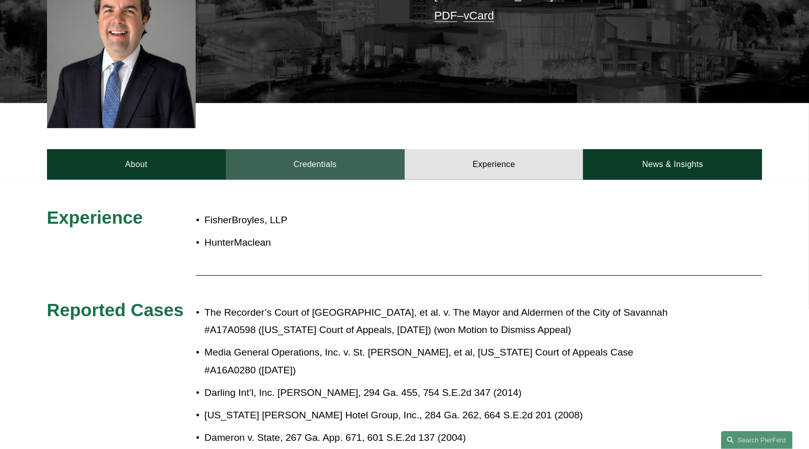
click at [330, 149] on link "Credentials" at bounding box center [315, 164] width 179 height 31
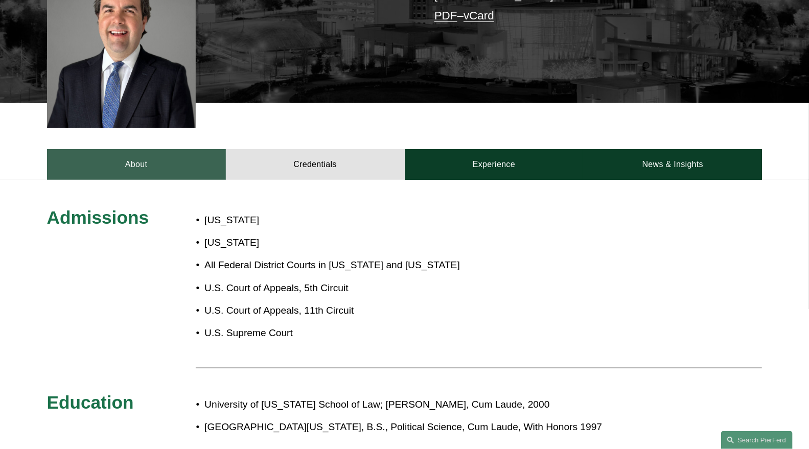
click at [186, 149] on link "About" at bounding box center [136, 164] width 179 height 31
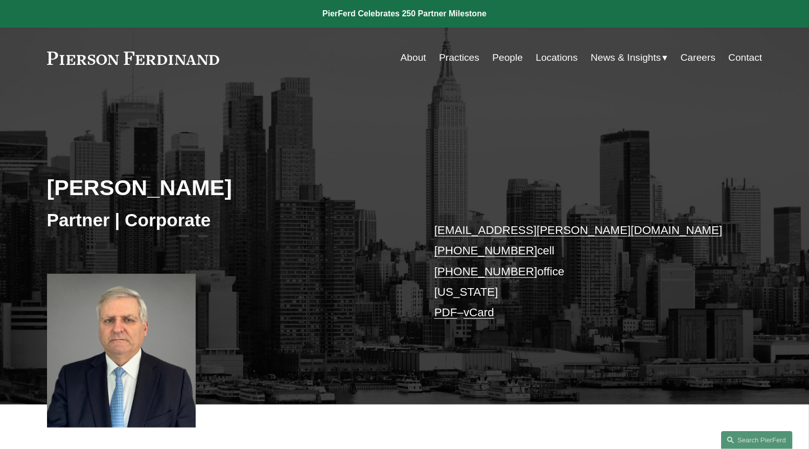
scroll to position [170, 0]
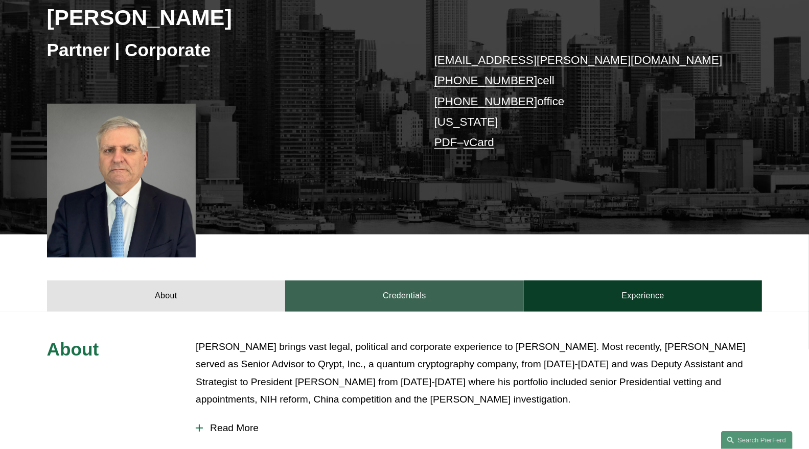
click at [379, 292] on link "Credentials" at bounding box center [404, 296] width 239 height 31
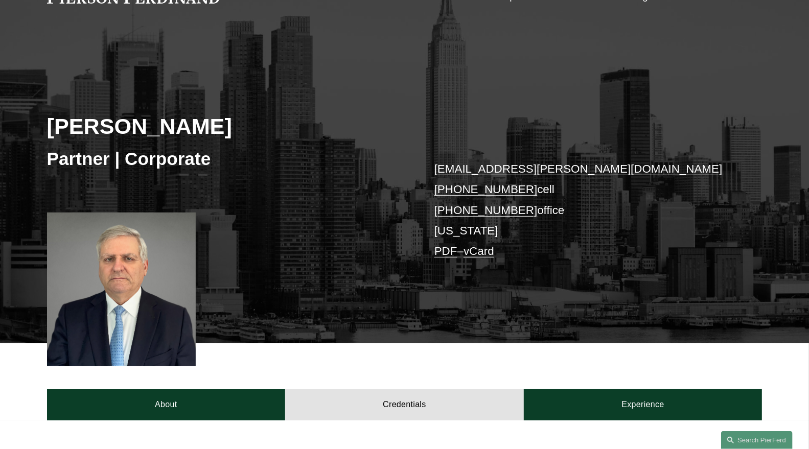
scroll to position [57, 0]
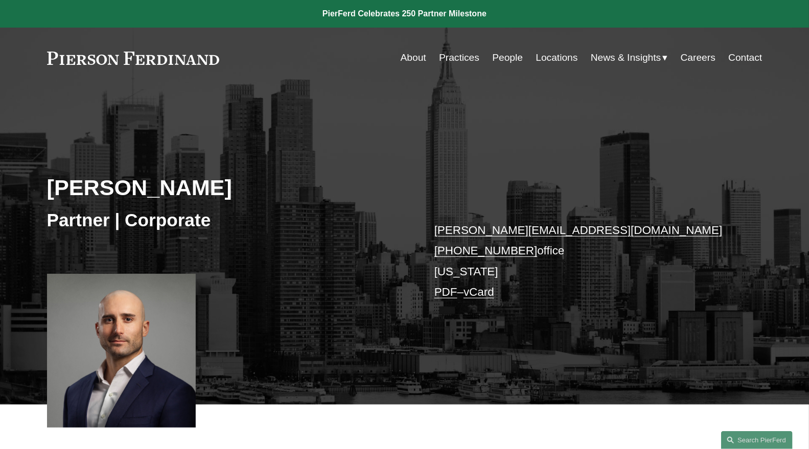
scroll to position [170, 0]
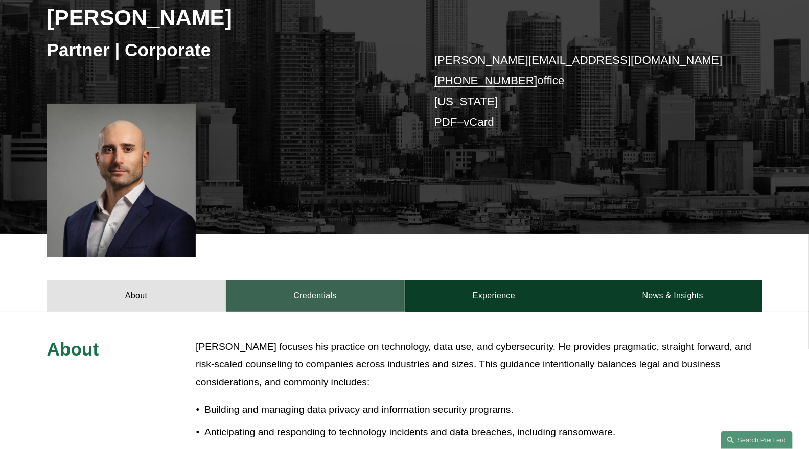
click at [335, 290] on link "Credentials" at bounding box center [315, 296] width 179 height 31
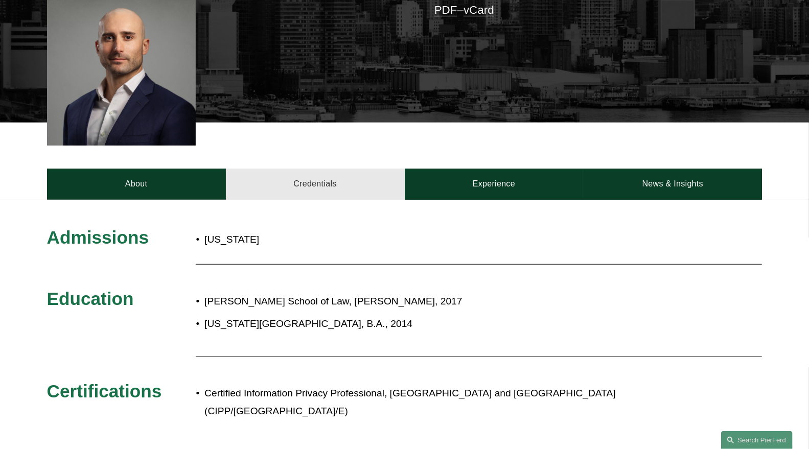
scroll to position [284, 0]
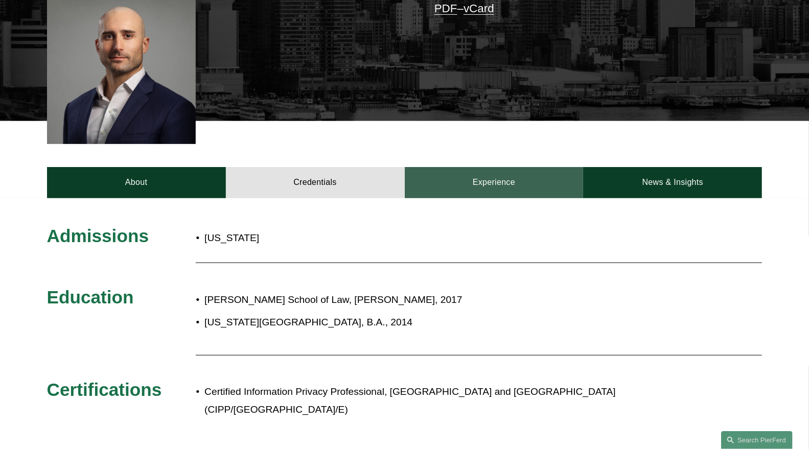
click at [510, 172] on link "Experience" at bounding box center [494, 182] width 179 height 31
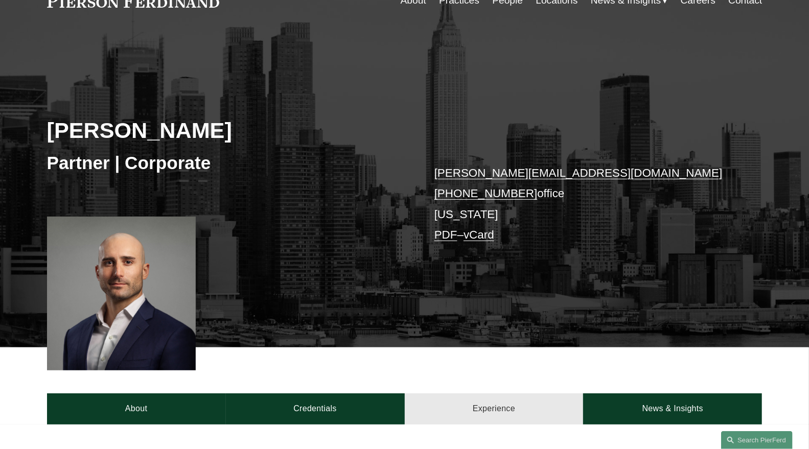
scroll to position [57, 0]
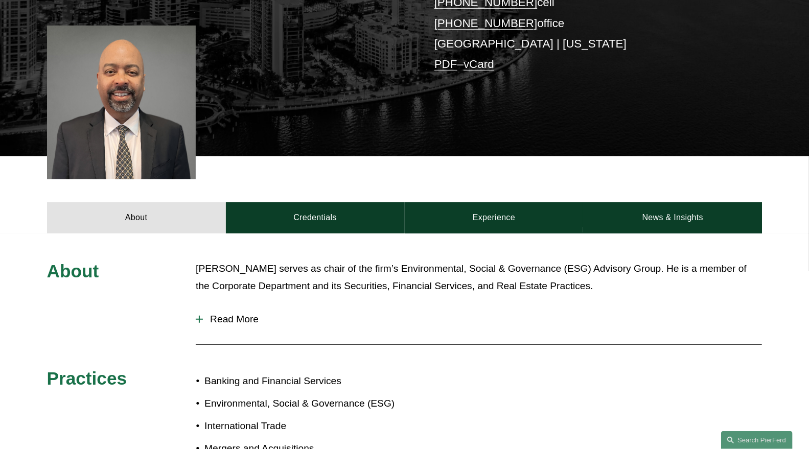
scroll to position [284, 0]
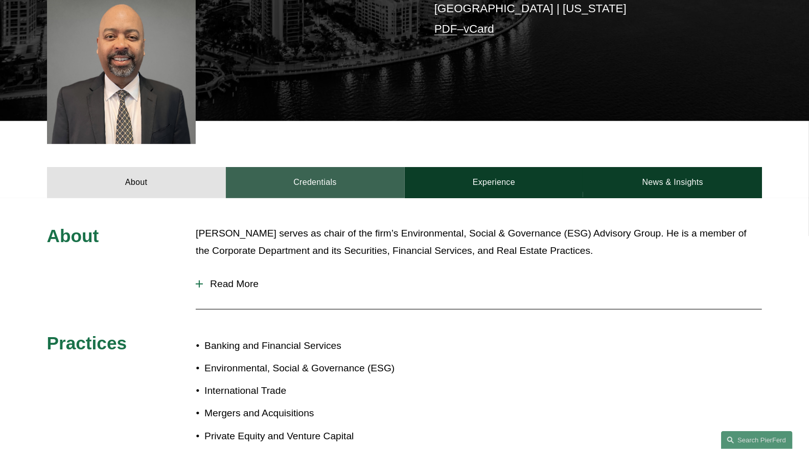
click at [350, 190] on link "Credentials" at bounding box center [315, 182] width 179 height 31
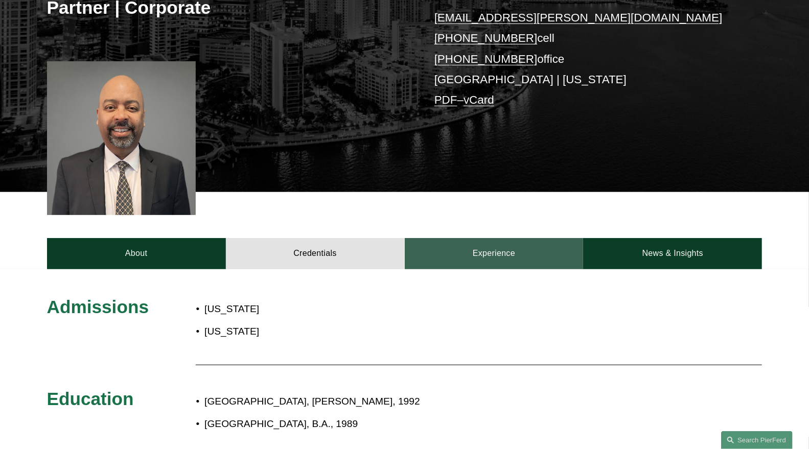
scroll to position [227, 0]
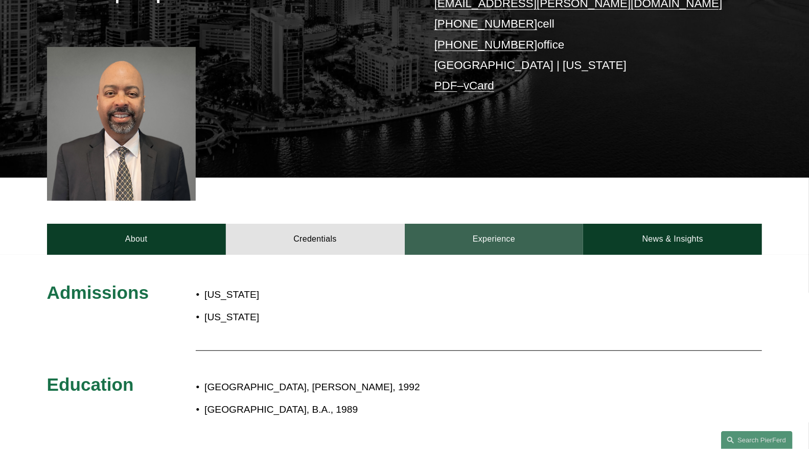
click at [460, 231] on link "Experience" at bounding box center [494, 239] width 179 height 31
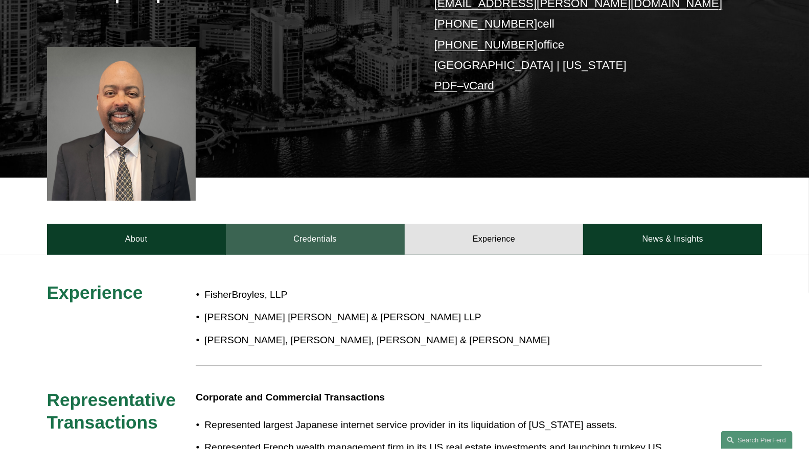
click at [287, 247] on link "Credentials" at bounding box center [315, 239] width 179 height 31
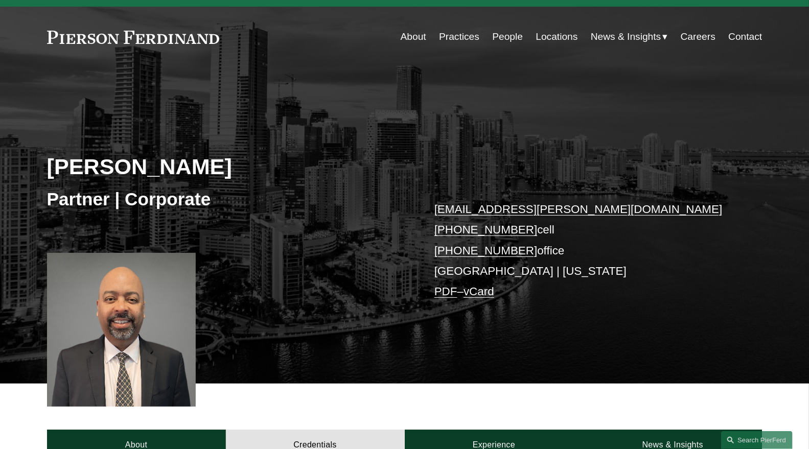
scroll to position [0, 0]
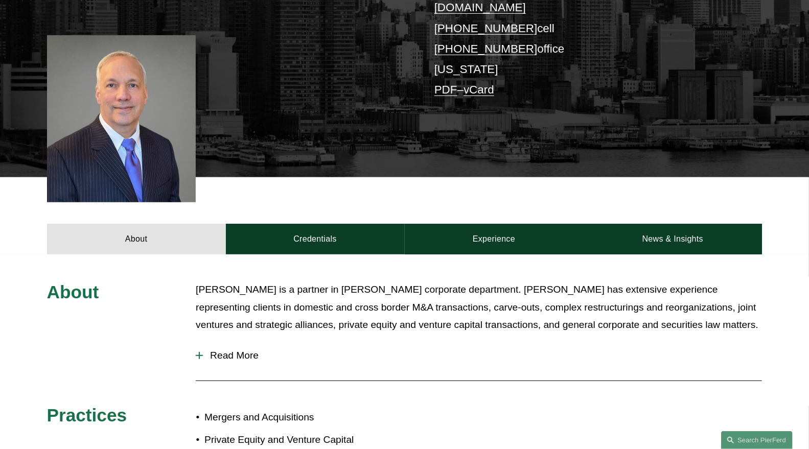
scroll to position [284, 0]
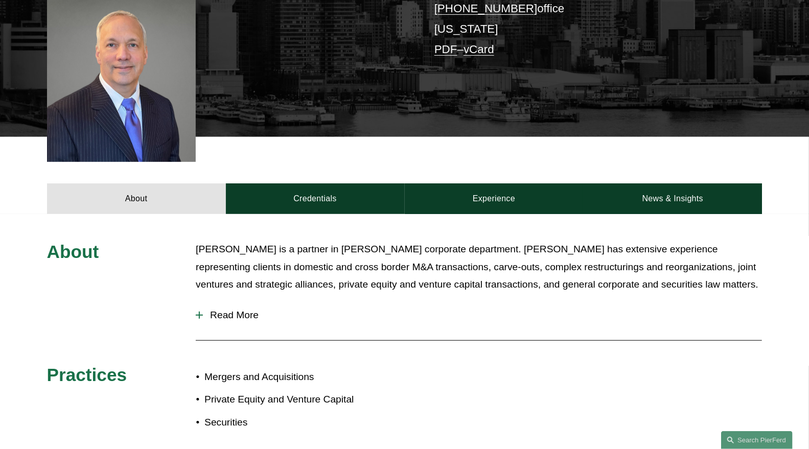
click at [317, 214] on div "About [PERSON_NAME] is a partner in [PERSON_NAME] corporate department. [PERSON…" at bounding box center [404, 341] width 809 height 254
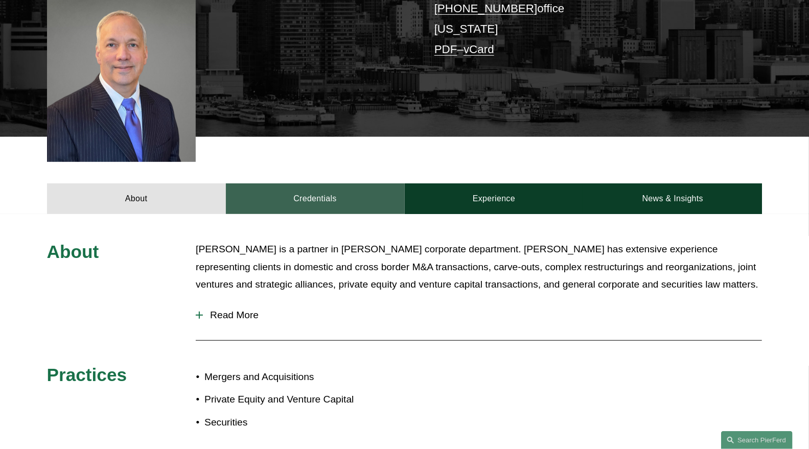
click at [308, 184] on link "Credentials" at bounding box center [315, 199] width 179 height 31
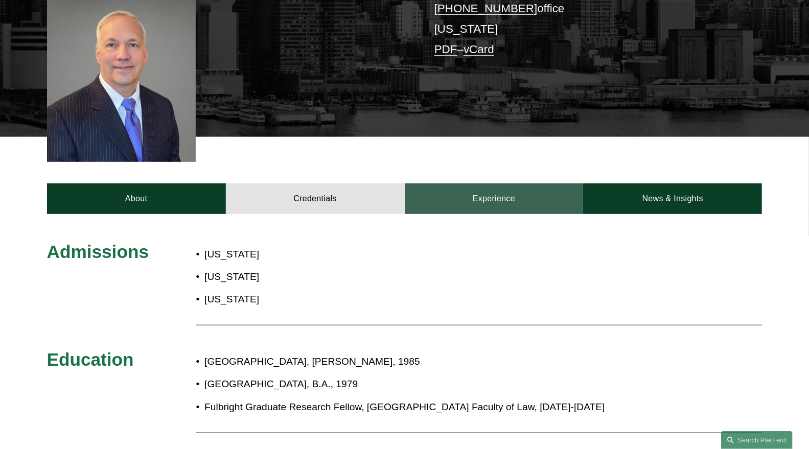
click at [449, 184] on link "Experience" at bounding box center [494, 199] width 179 height 31
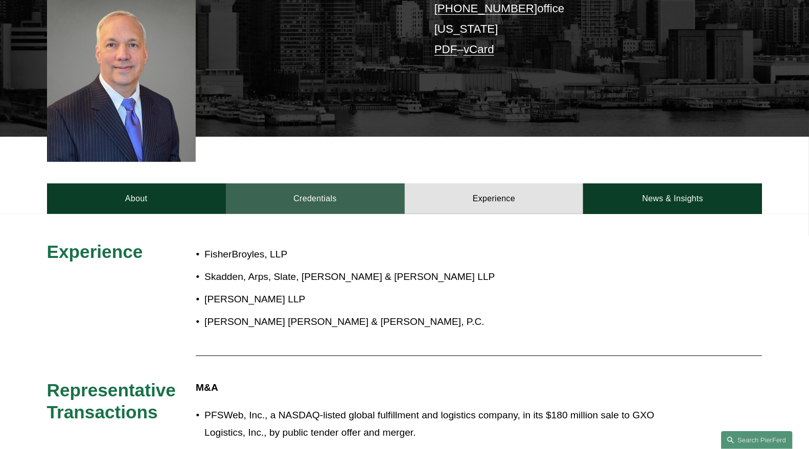
click at [358, 185] on link "Credentials" at bounding box center [315, 199] width 179 height 31
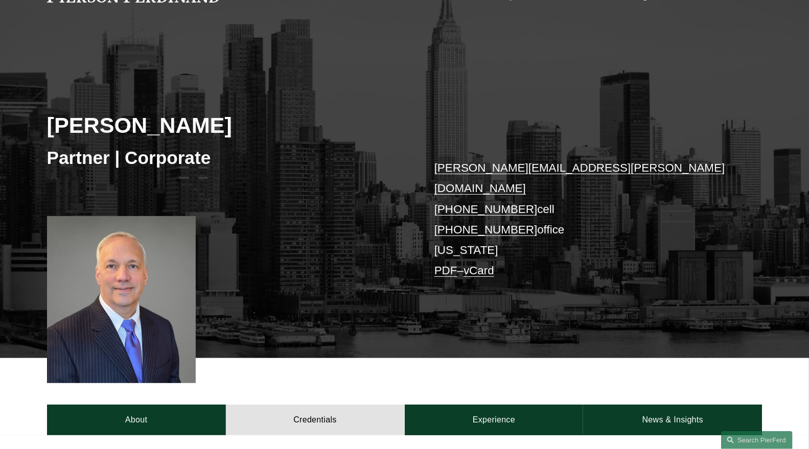
scroll to position [57, 0]
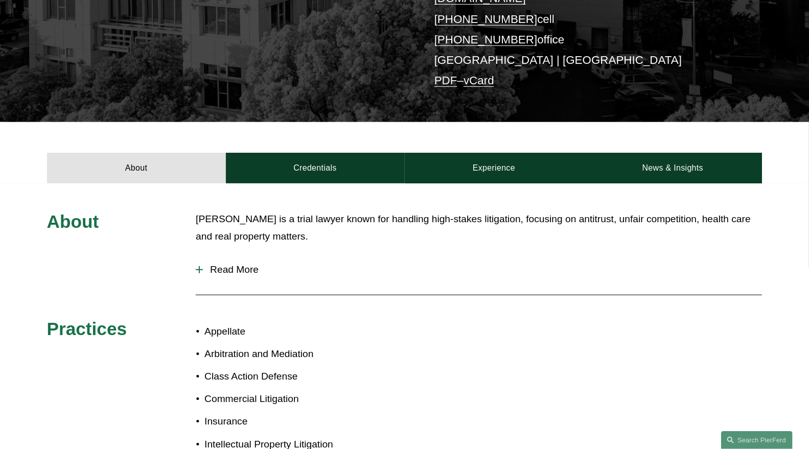
scroll to position [284, 0]
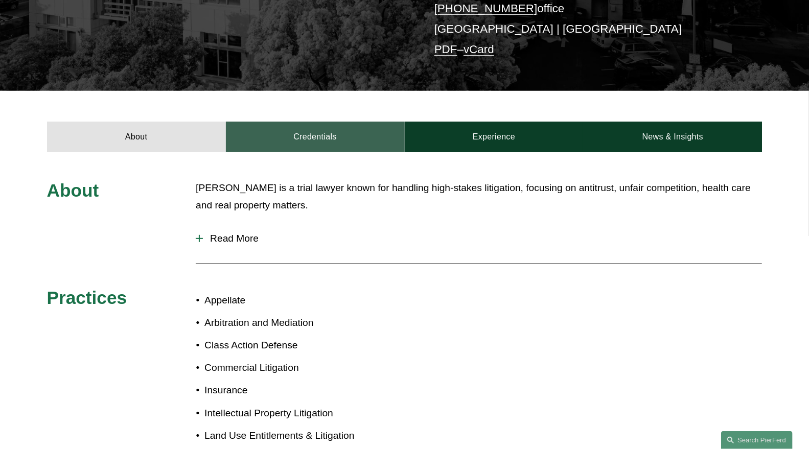
click at [363, 122] on link "Credentials" at bounding box center [315, 137] width 179 height 31
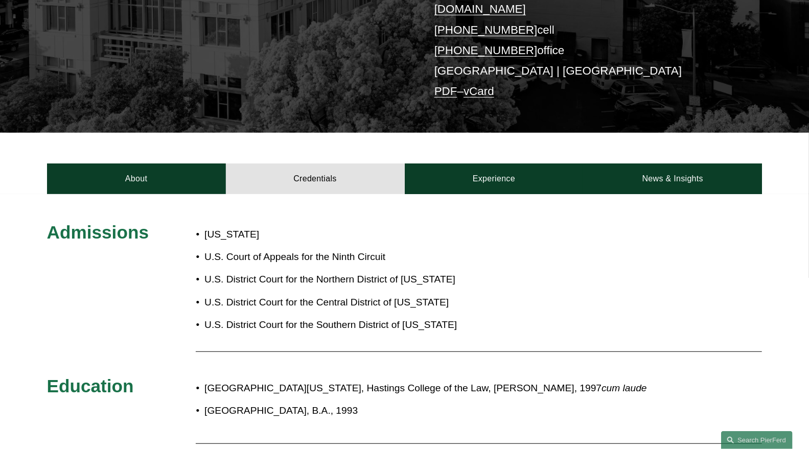
scroll to position [227, 0]
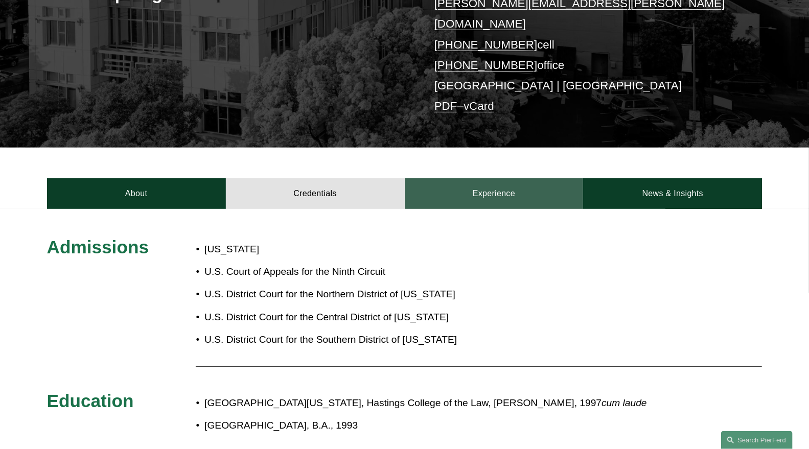
click at [493, 180] on link "Experience" at bounding box center [494, 193] width 179 height 31
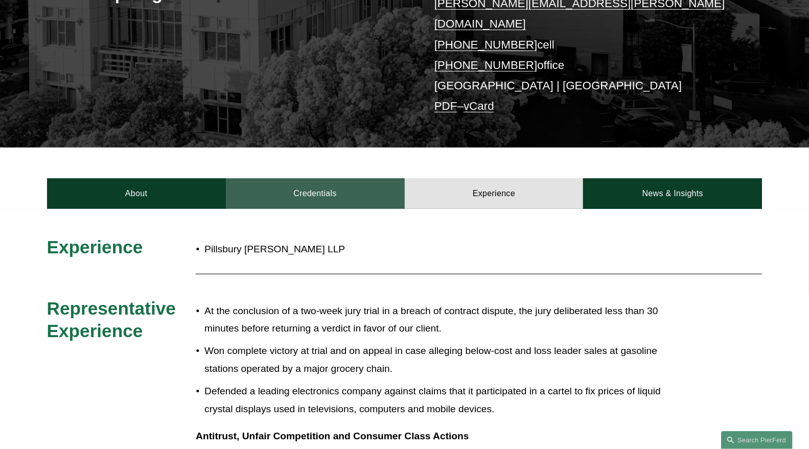
click at [366, 182] on link "Credentials" at bounding box center [315, 193] width 179 height 31
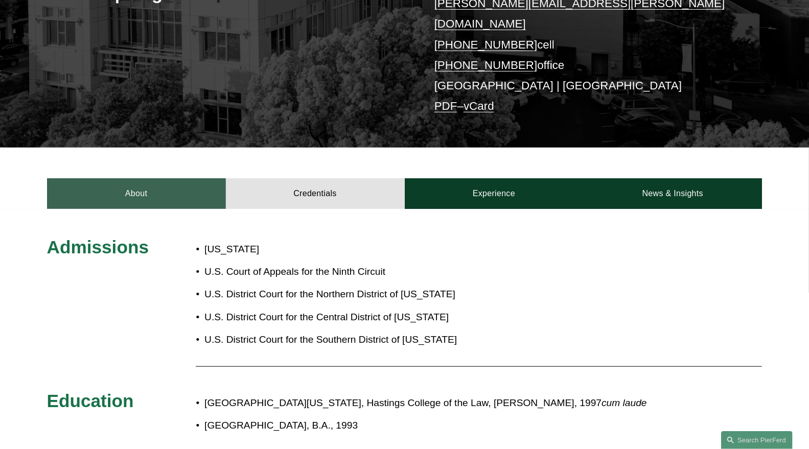
click at [180, 178] on link "About" at bounding box center [136, 193] width 179 height 31
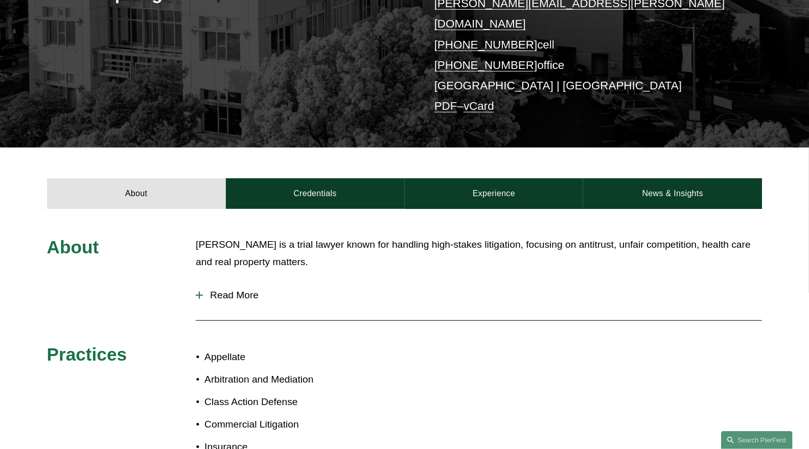
click at [253, 290] on span "Read More" at bounding box center [482, 295] width 559 height 11
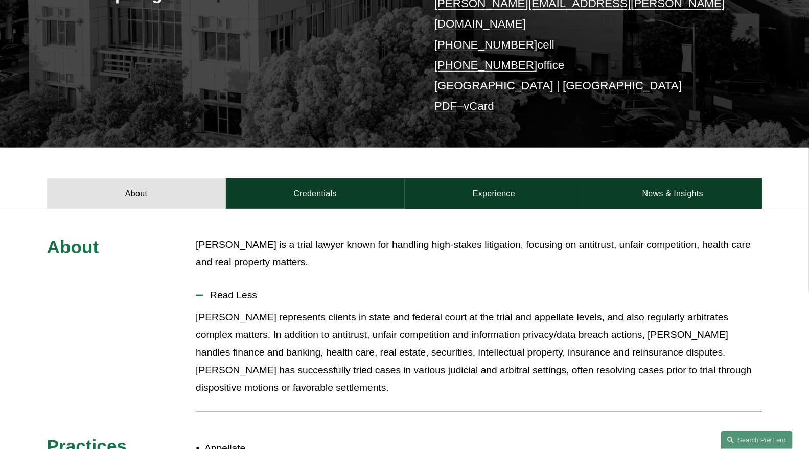
scroll to position [0, 0]
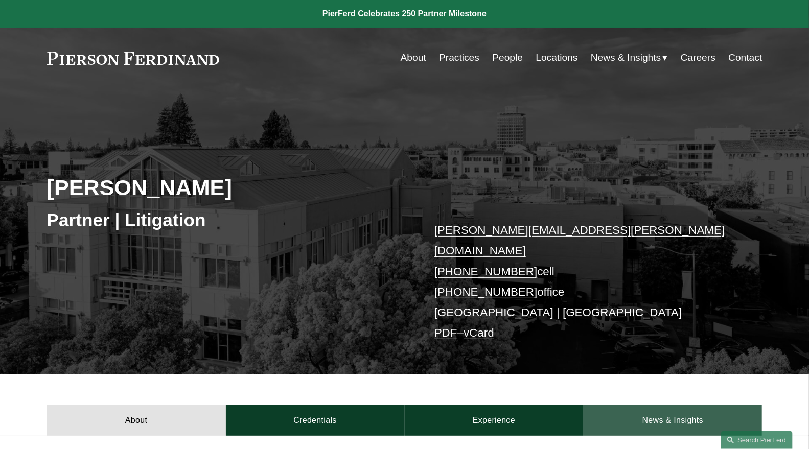
click at [694, 405] on link "News & Insights" at bounding box center [672, 420] width 179 height 31
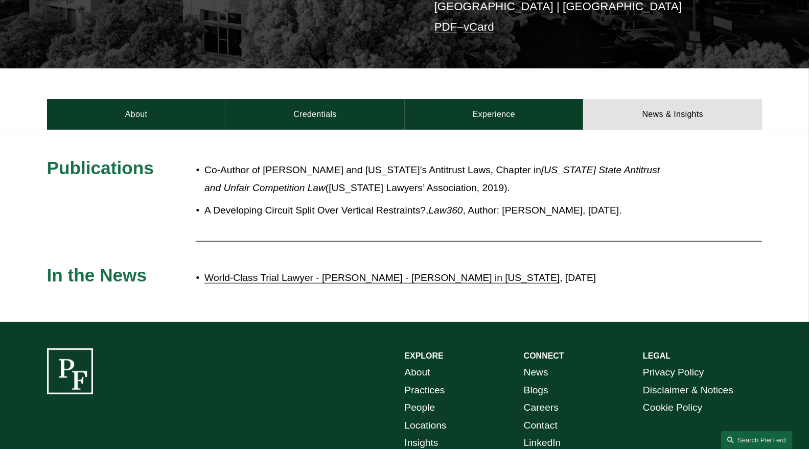
scroll to position [340, 0]
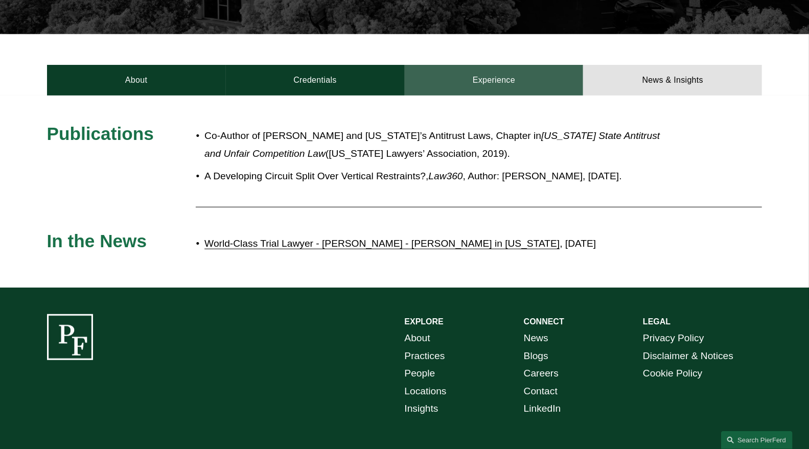
click at [476, 69] on link "Experience" at bounding box center [494, 80] width 179 height 31
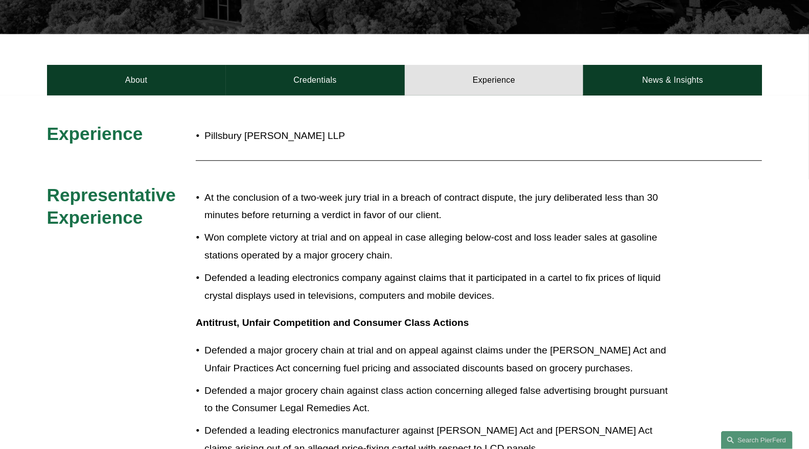
click at [454, 198] on p "At the conclusion of a two-week jury trial in a breach of contract dispute, the…" at bounding box center [438, 206] width 468 height 35
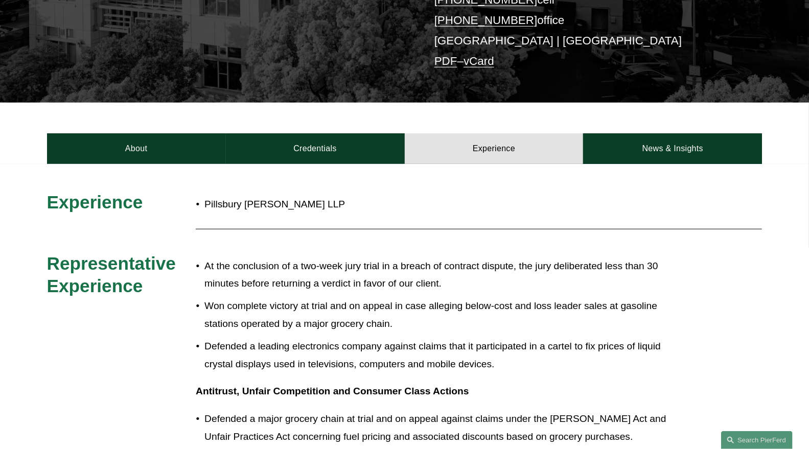
scroll to position [312, 0]
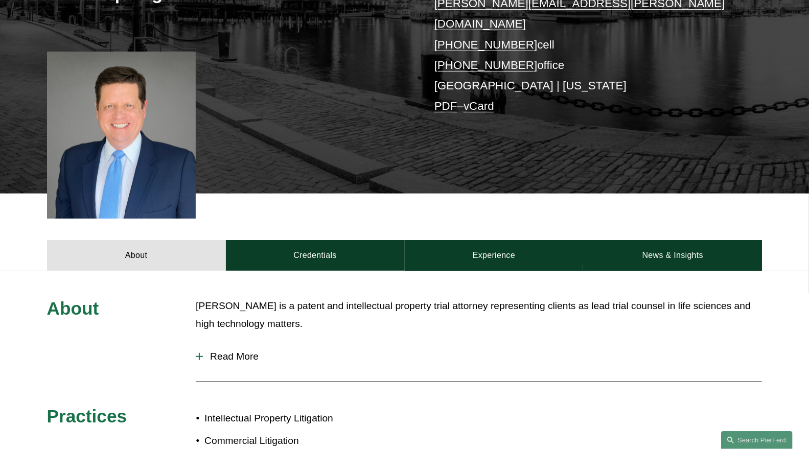
scroll to position [284, 0]
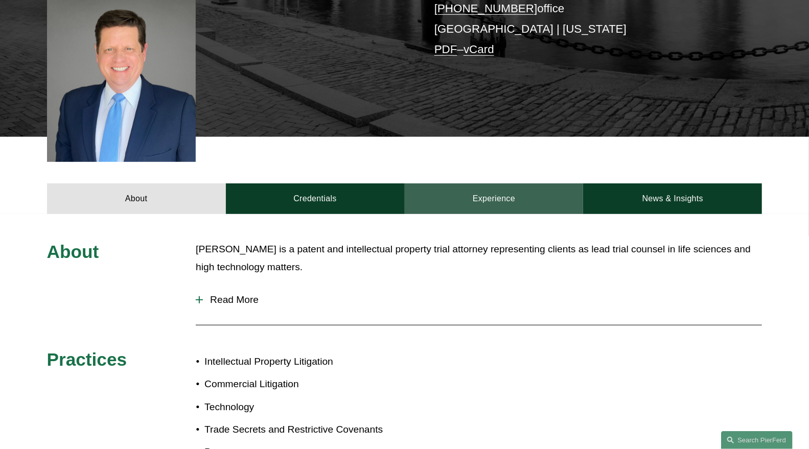
click at [478, 184] on link "Experience" at bounding box center [494, 199] width 179 height 31
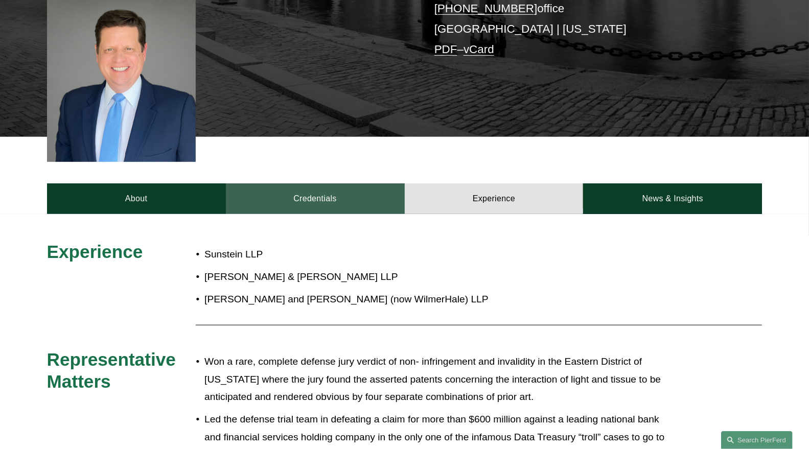
click at [356, 184] on link "Credentials" at bounding box center [315, 199] width 179 height 31
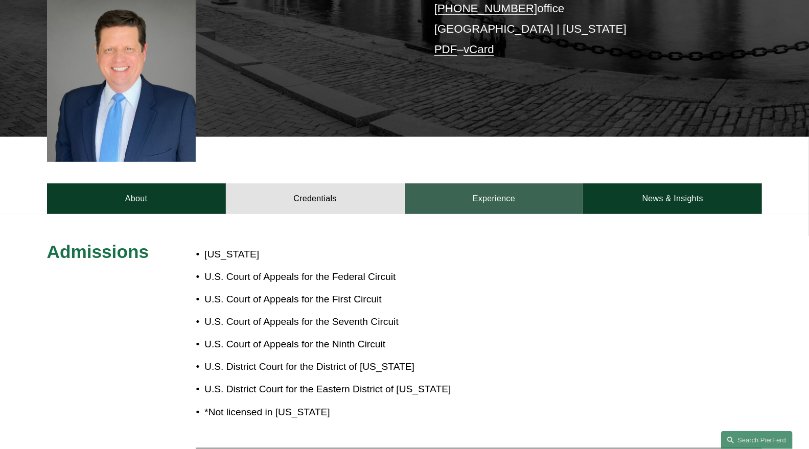
click at [498, 184] on link "Experience" at bounding box center [494, 199] width 179 height 31
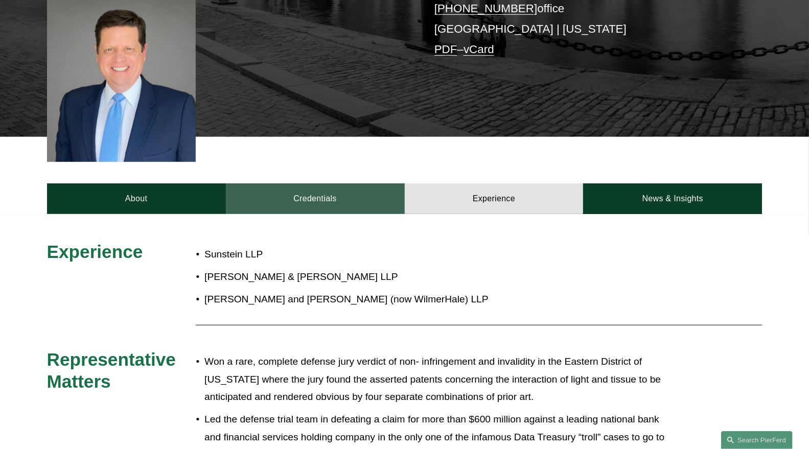
click at [290, 185] on link "Credentials" at bounding box center [315, 199] width 179 height 31
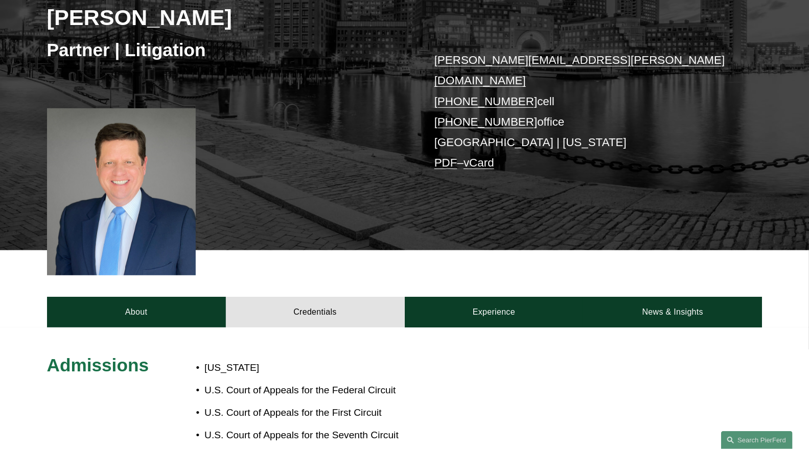
scroll to position [113, 0]
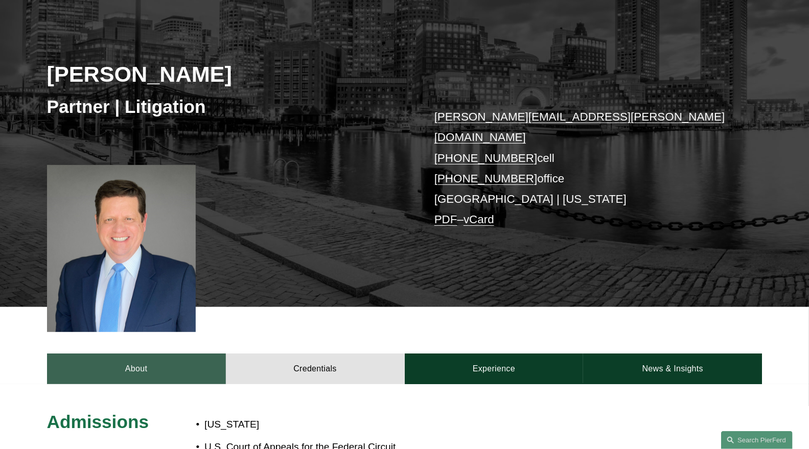
click at [154, 358] on link "About" at bounding box center [136, 369] width 179 height 31
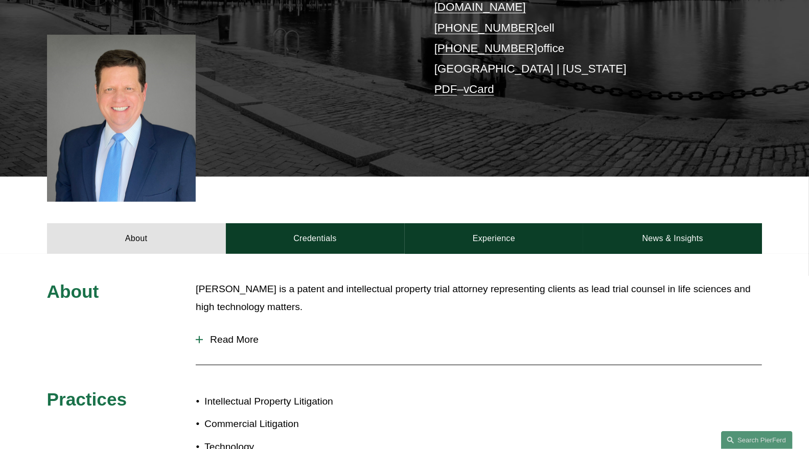
scroll to position [340, 0]
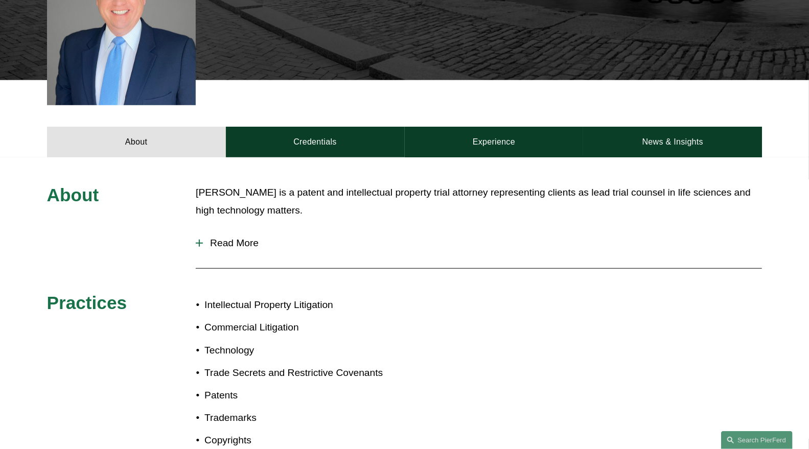
click at [224, 238] on span "Read More" at bounding box center [482, 243] width 559 height 11
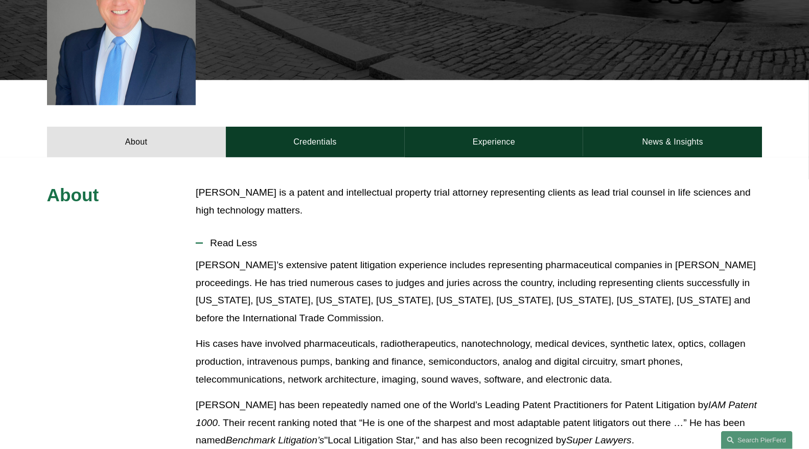
click at [442, 311] on p "John’s extensive patent litigation experience includes representing pharmaceuti…" at bounding box center [479, 292] width 566 height 71
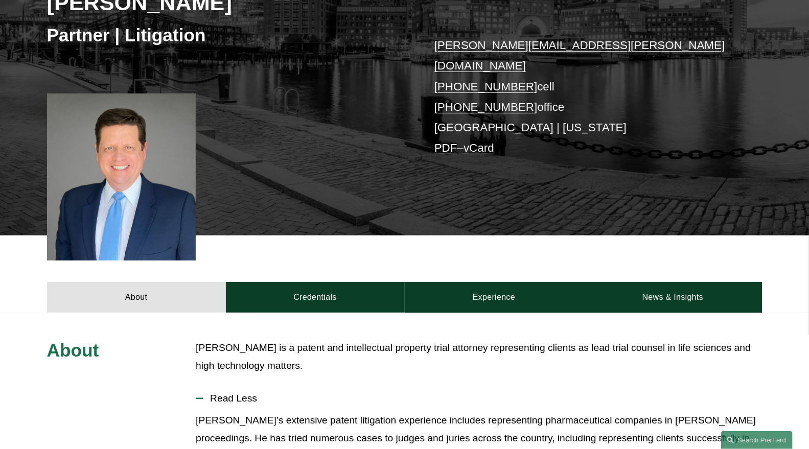
scroll to position [113, 0]
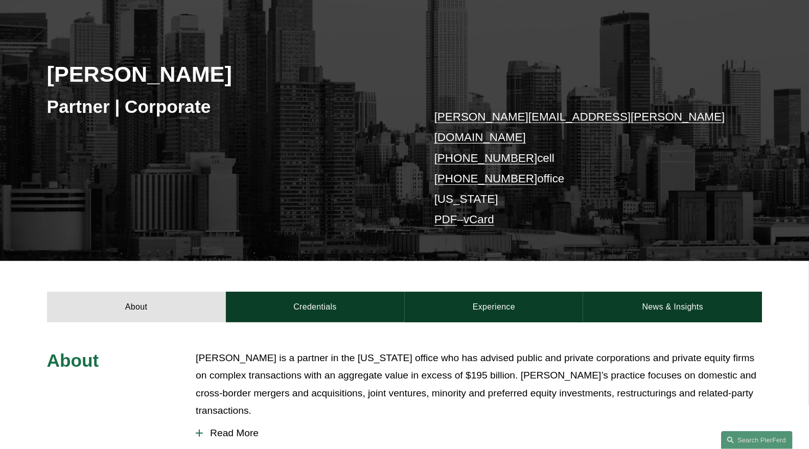
scroll to position [170, 0]
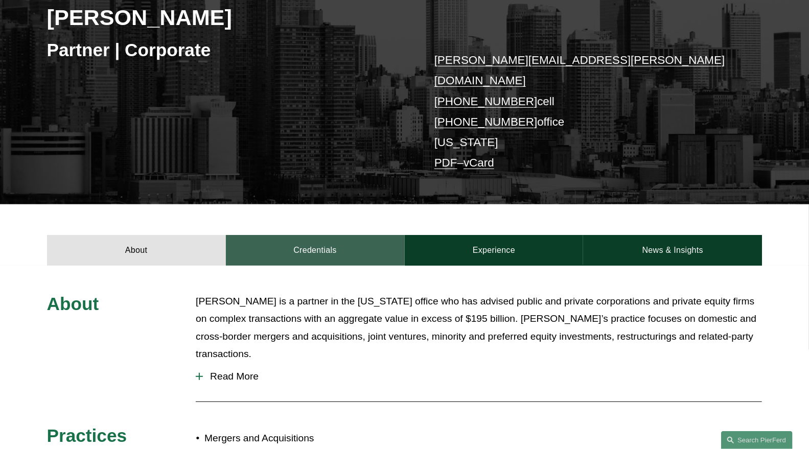
click at [340, 235] on link "Credentials" at bounding box center [315, 250] width 179 height 31
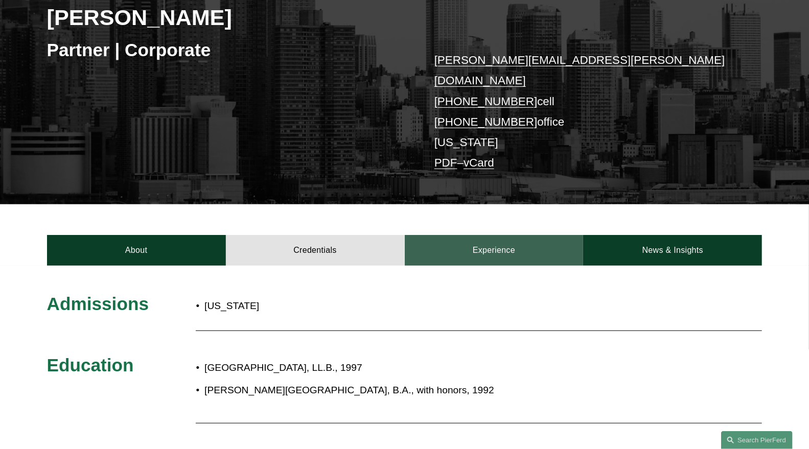
click at [498, 238] on link "Experience" at bounding box center [494, 250] width 179 height 31
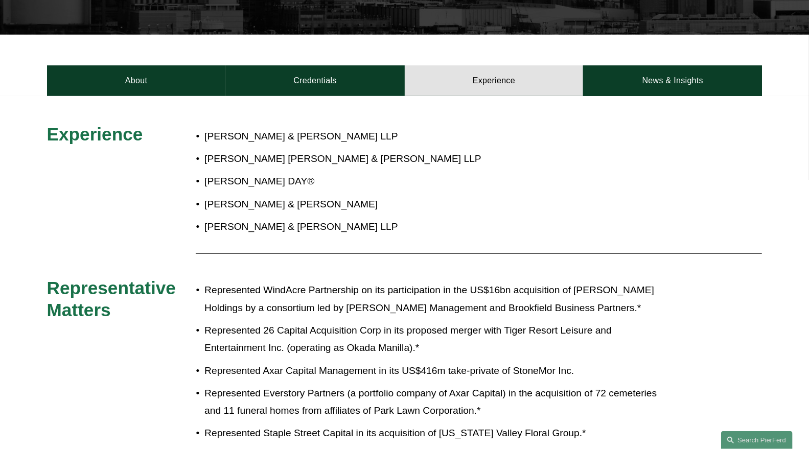
scroll to position [340, 0]
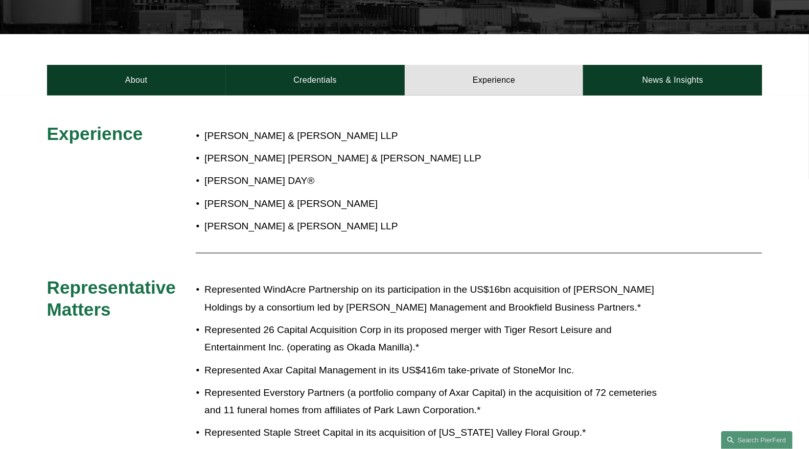
click at [417, 322] on p "Represented 26 Capital Acquisition Corp in its proposed merger with Tiger Resor…" at bounding box center [438, 339] width 468 height 35
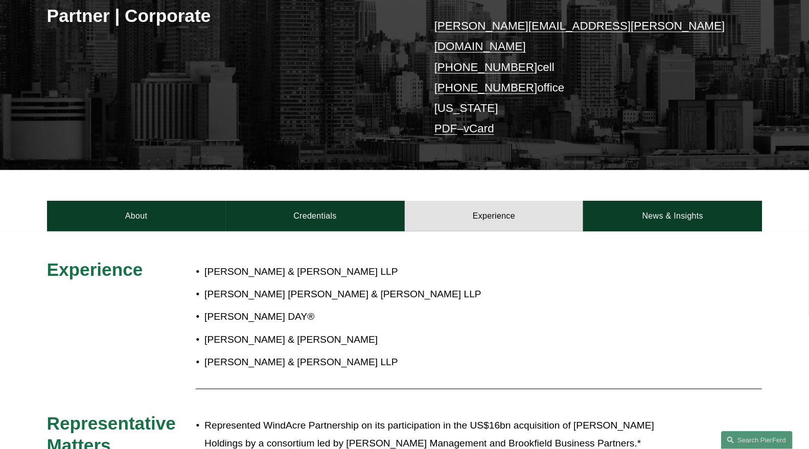
scroll to position [204, 0]
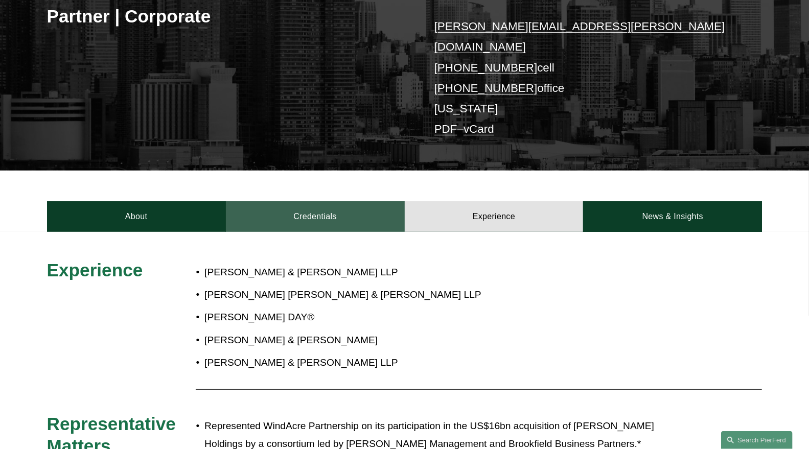
click at [290, 204] on link "Credentials" at bounding box center [315, 216] width 179 height 31
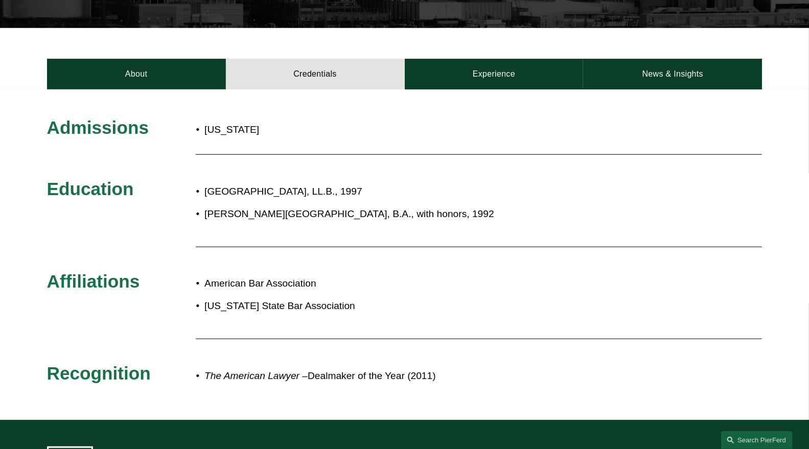
scroll to position [374, 0]
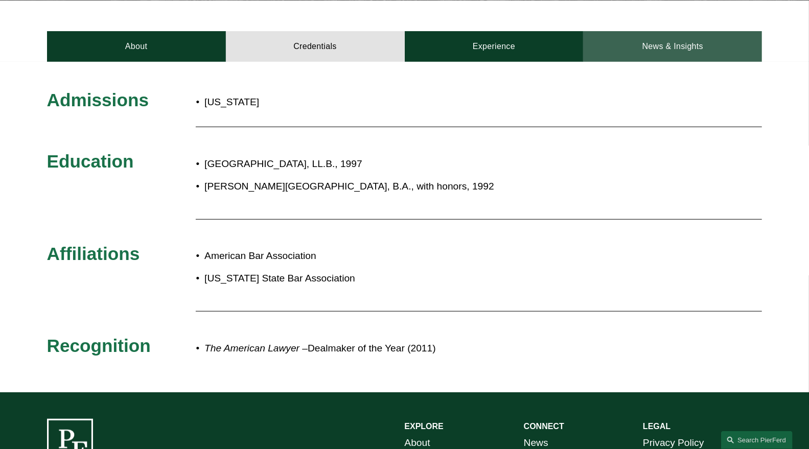
click at [692, 43] on link "News & Insights" at bounding box center [672, 46] width 179 height 31
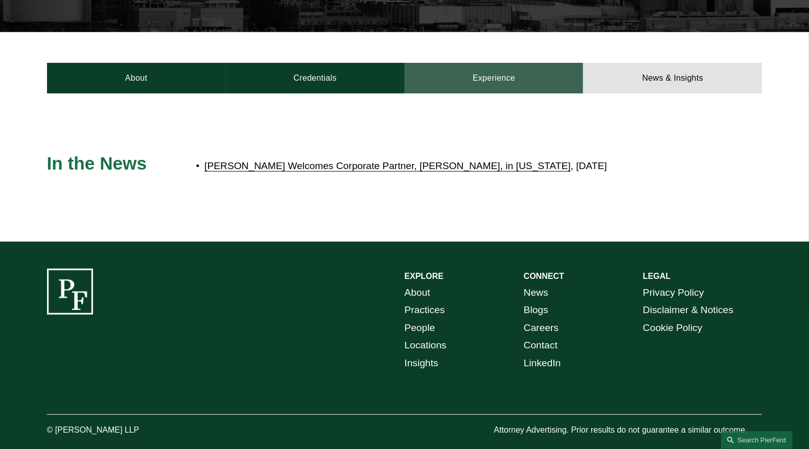
click at [476, 63] on link "Experience" at bounding box center [494, 78] width 179 height 31
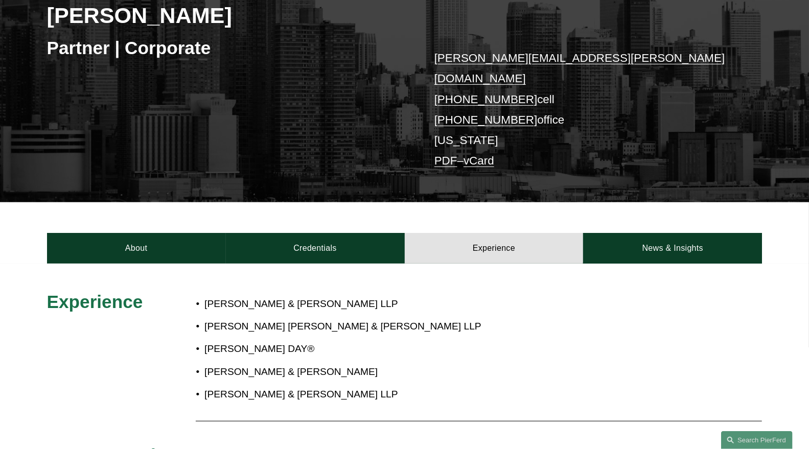
scroll to position [172, 0]
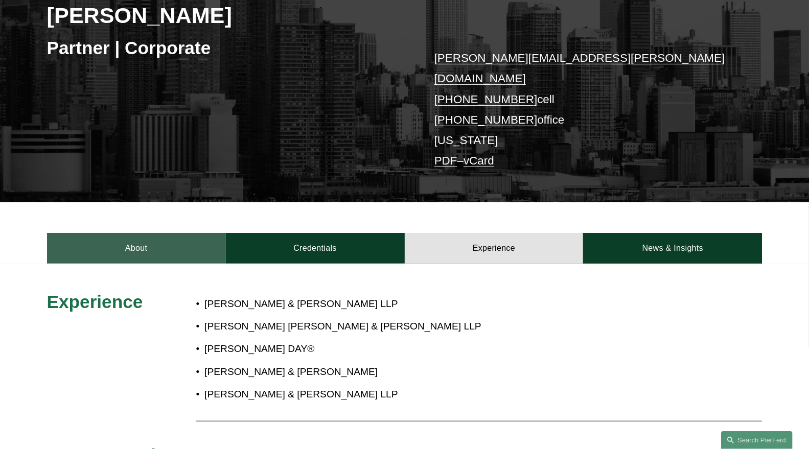
click at [187, 233] on link "About" at bounding box center [136, 248] width 179 height 31
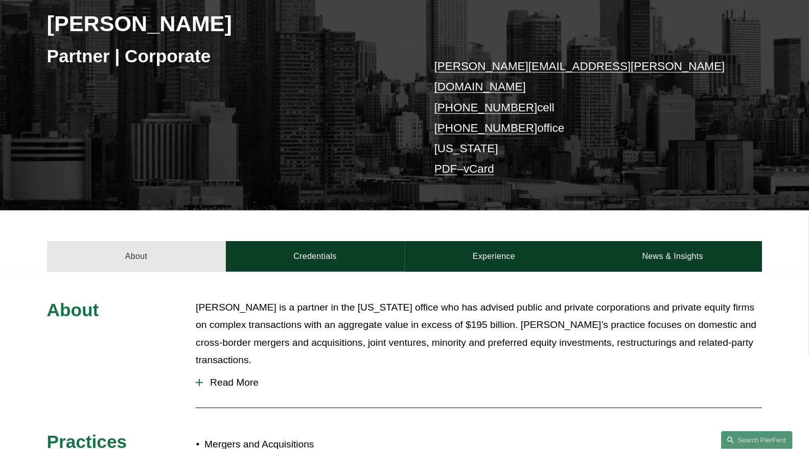
scroll to position [107, 0]
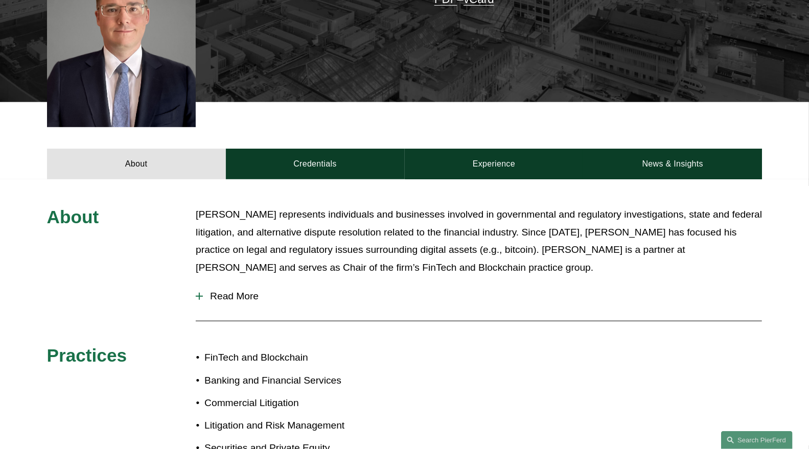
scroll to position [340, 0]
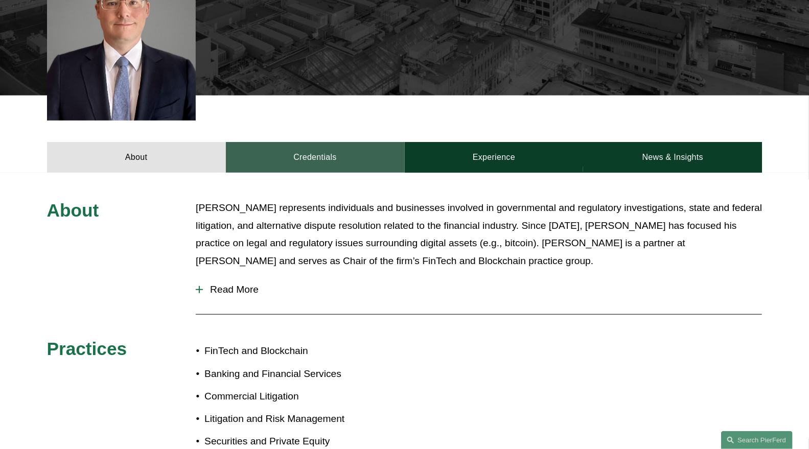
click at [320, 142] on link "Credentials" at bounding box center [315, 157] width 179 height 31
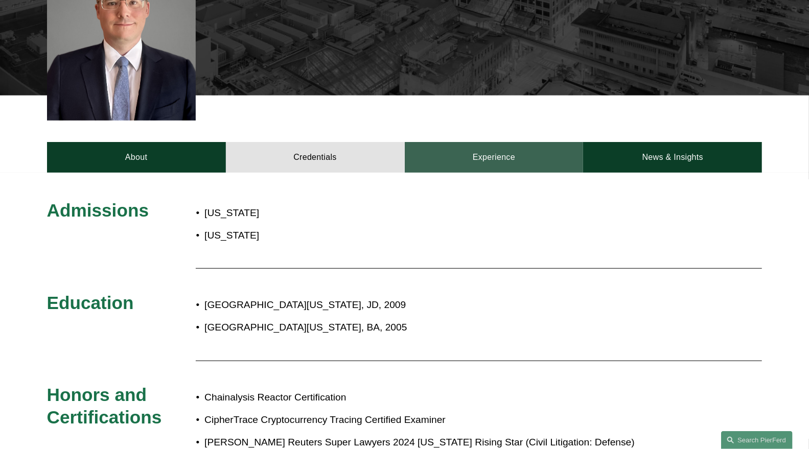
click at [478, 147] on link "Experience" at bounding box center [494, 157] width 179 height 31
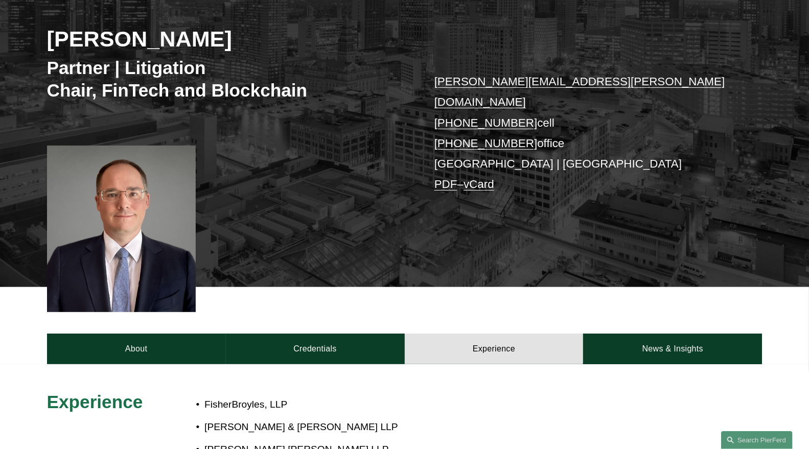
scroll to position [113, 0]
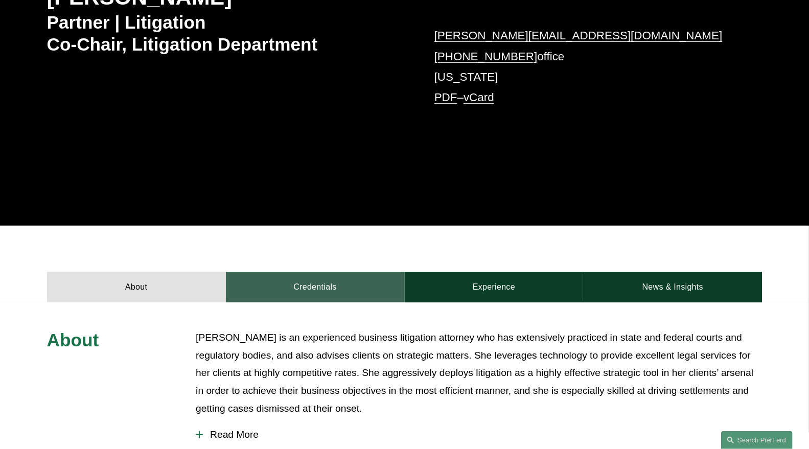
scroll to position [284, 0]
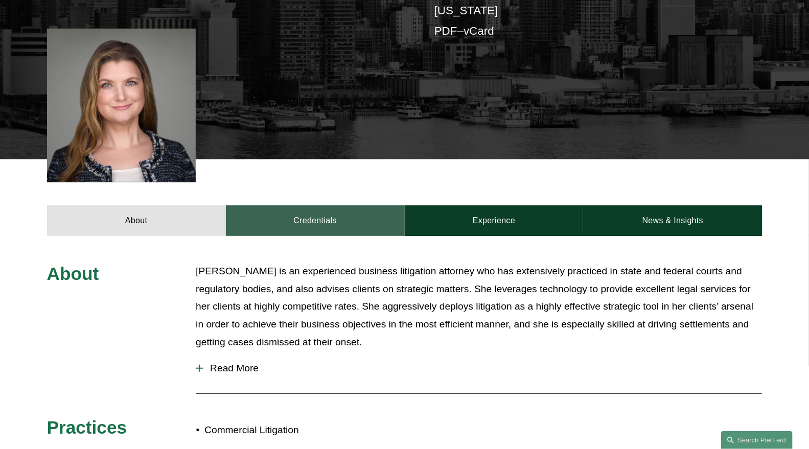
click at [353, 205] on link "Credentials" at bounding box center [315, 220] width 179 height 31
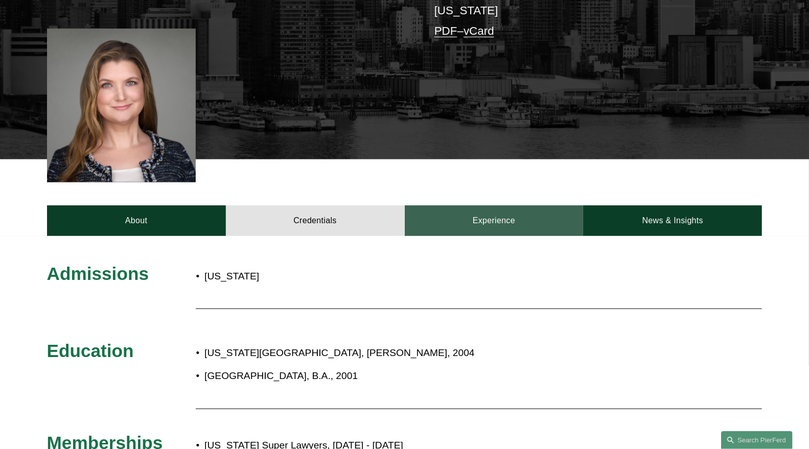
click at [483, 205] on link "Experience" at bounding box center [494, 220] width 179 height 31
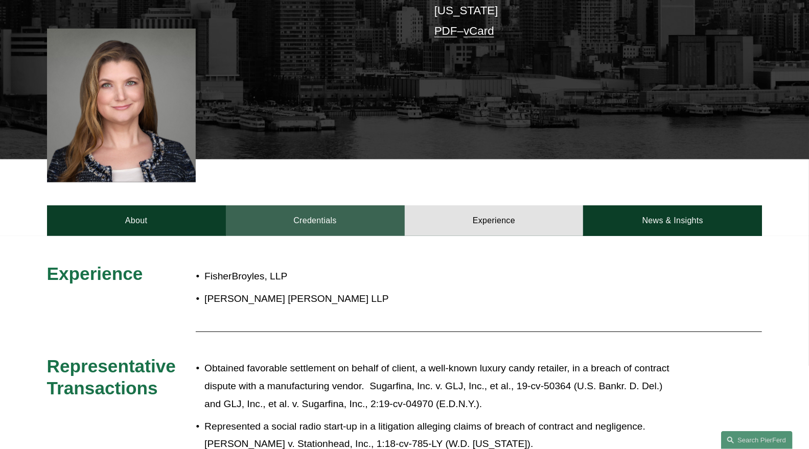
click at [334, 205] on link "Credentials" at bounding box center [315, 220] width 179 height 31
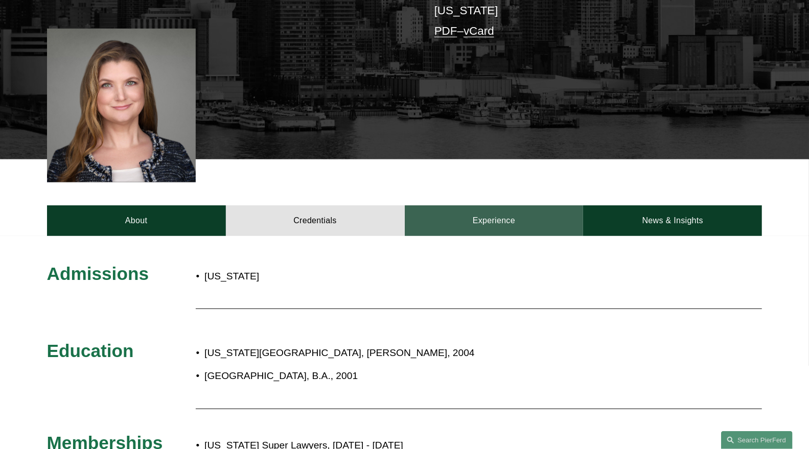
click at [510, 205] on link "Experience" at bounding box center [494, 220] width 179 height 31
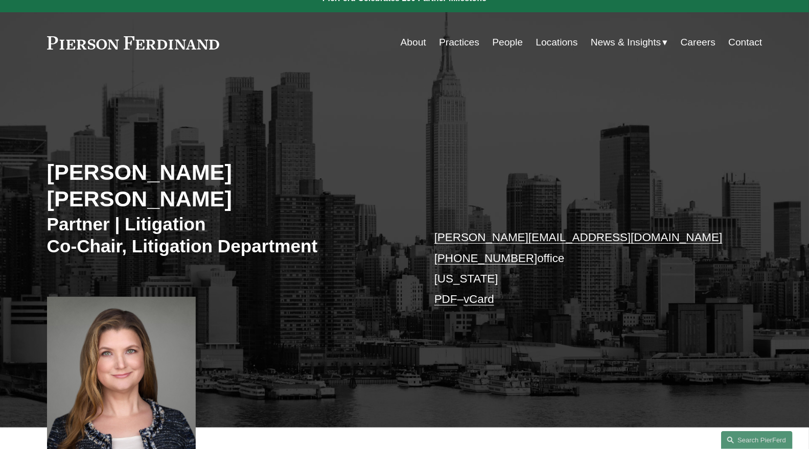
scroll to position [0, 0]
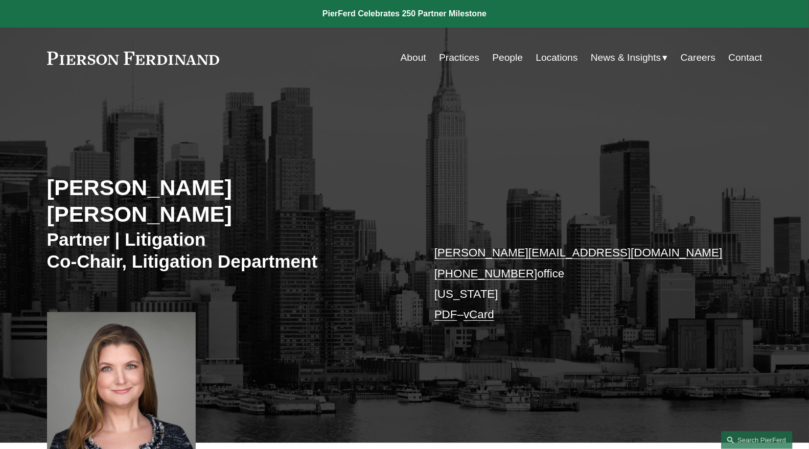
click at [494, 55] on link "People" at bounding box center [507, 57] width 31 height 19
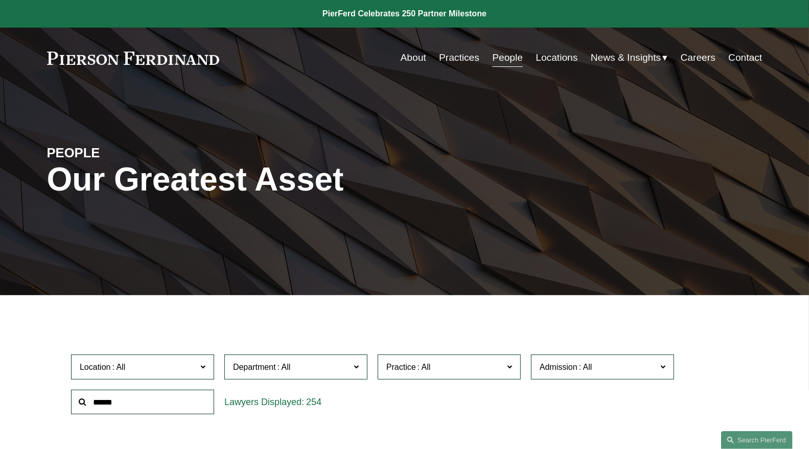
click at [279, 372] on span at bounding box center [284, 367] width 16 height 9
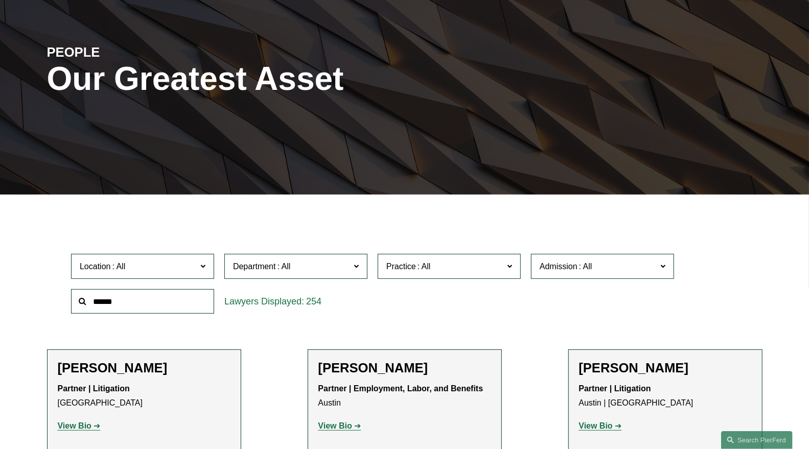
scroll to position [170, 0]
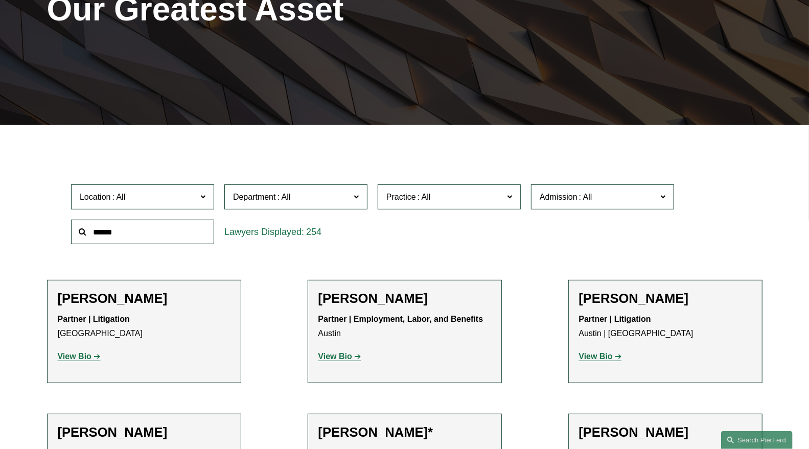
click at [479, 193] on span "Practice" at bounding box center [444, 197] width 117 height 14
click at [0, 0] on link "Mergers and Acquisitions" at bounding box center [0, 0] width 0 height 0
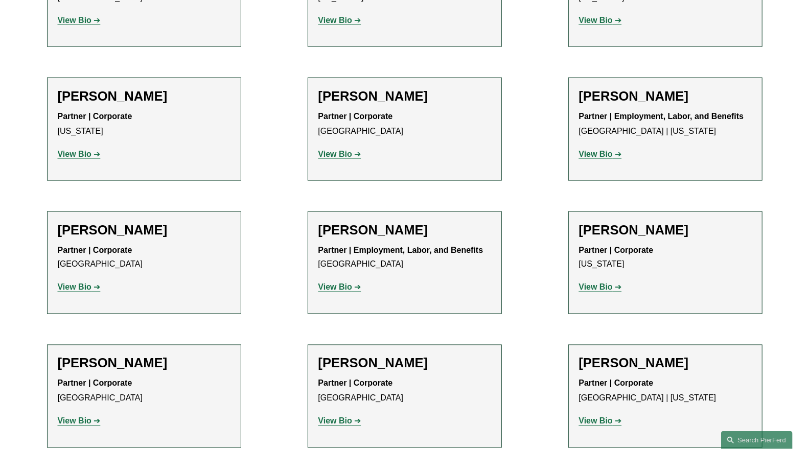
scroll to position [965, 0]
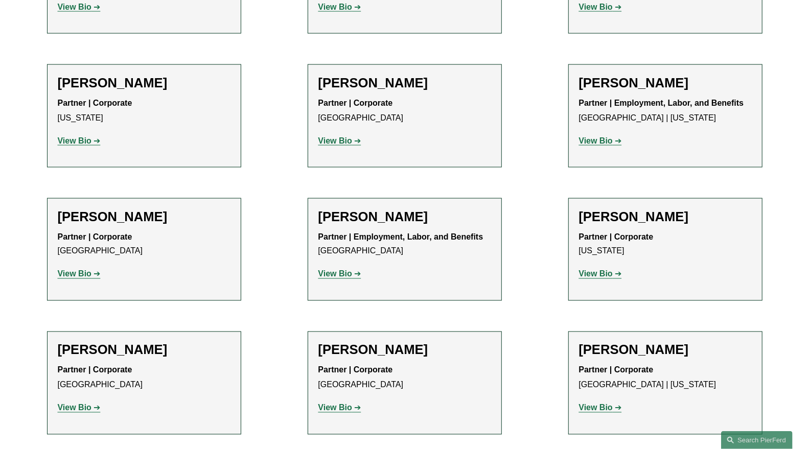
click at [592, 270] on strong "View Bio" at bounding box center [596, 274] width 34 height 9
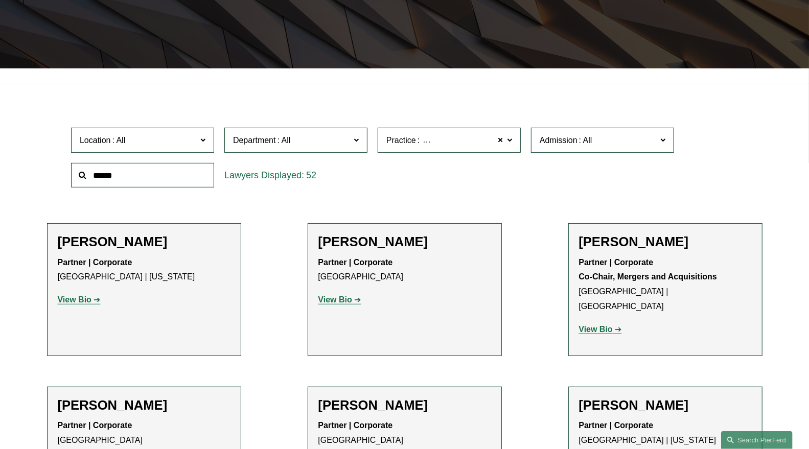
scroll to position [284, 0]
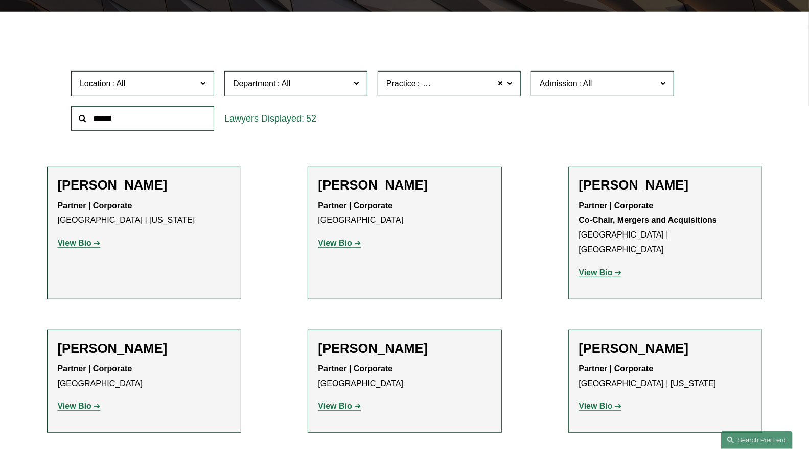
click at [77, 239] on strong "View Bio" at bounding box center [75, 243] width 34 height 9
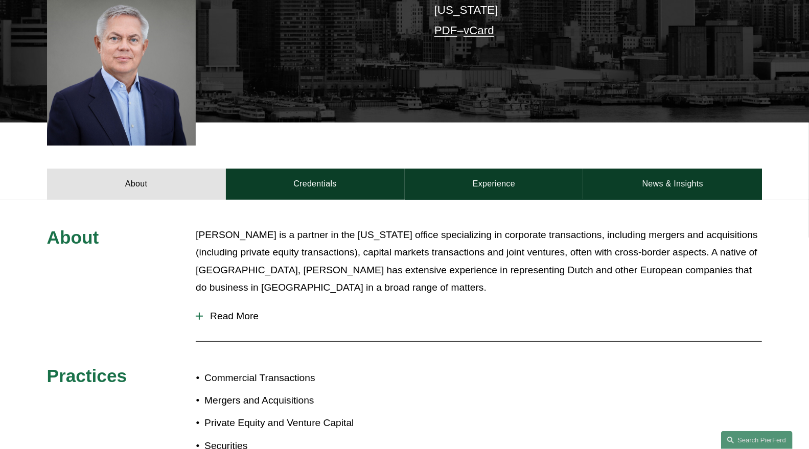
scroll to position [284, 0]
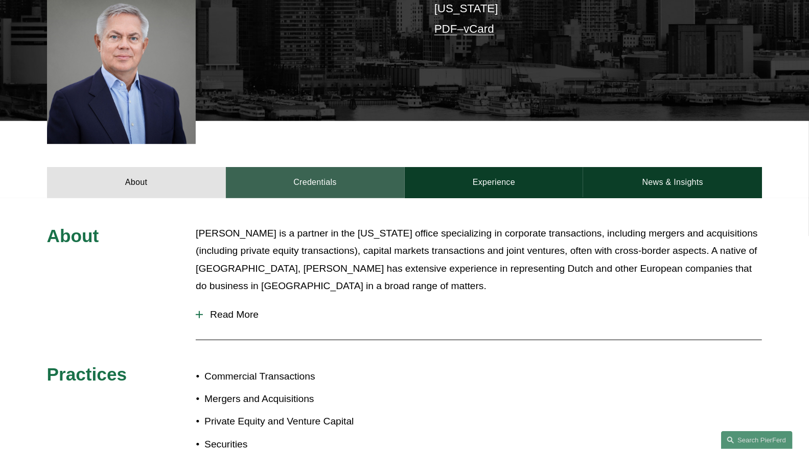
click at [389, 190] on link "Credentials" at bounding box center [315, 182] width 179 height 31
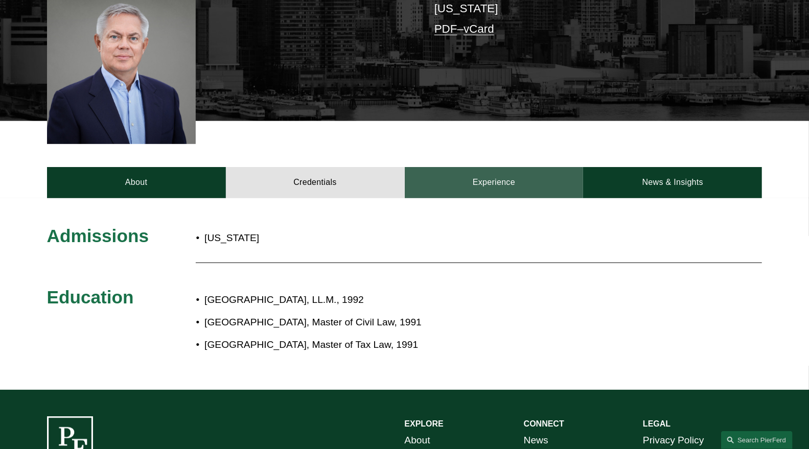
click at [503, 189] on link "Experience" at bounding box center [494, 182] width 179 height 31
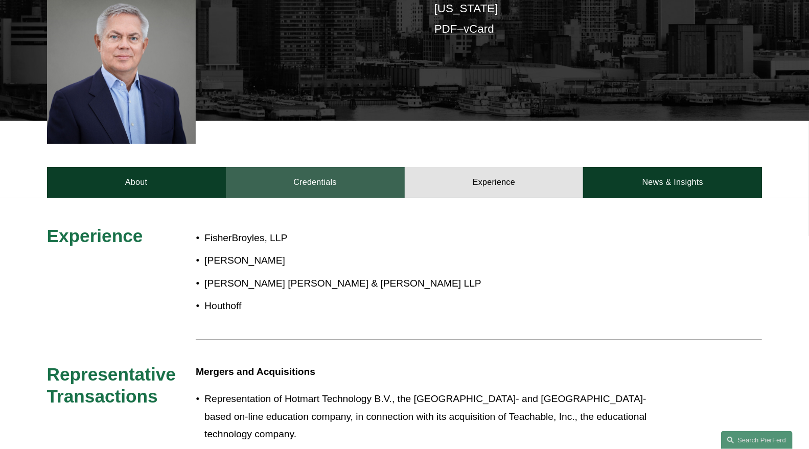
click at [304, 184] on link "Credentials" at bounding box center [315, 182] width 179 height 31
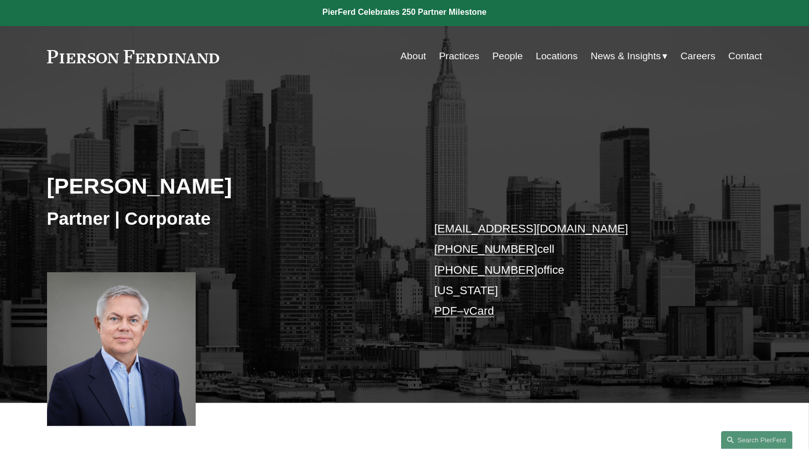
scroll to position [0, 0]
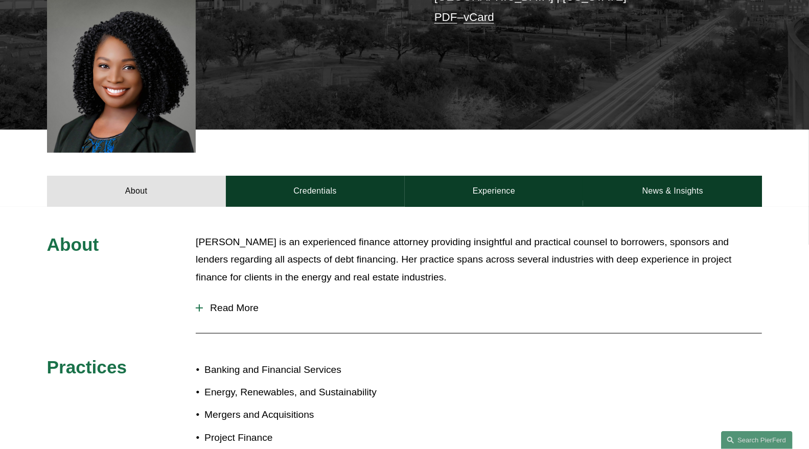
scroll to position [340, 0]
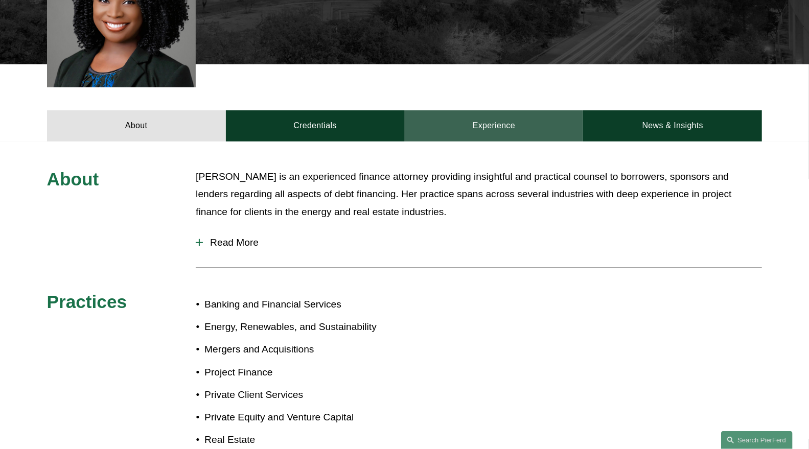
click at [496, 134] on link "Experience" at bounding box center [494, 125] width 179 height 31
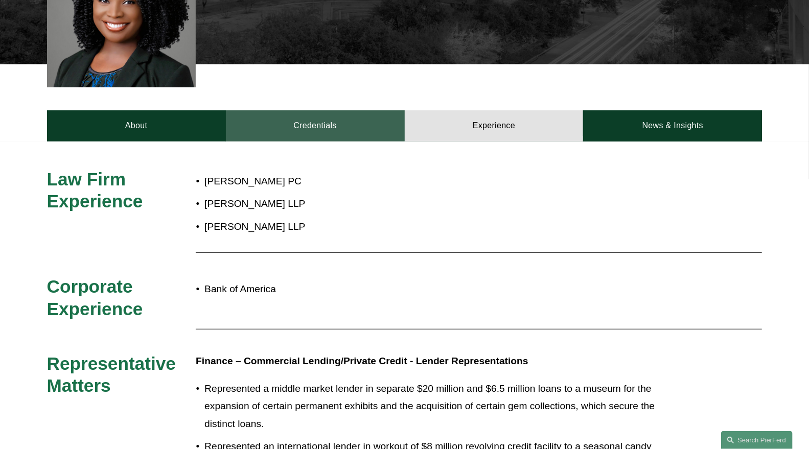
click at [344, 119] on link "Credentials" at bounding box center [315, 125] width 179 height 31
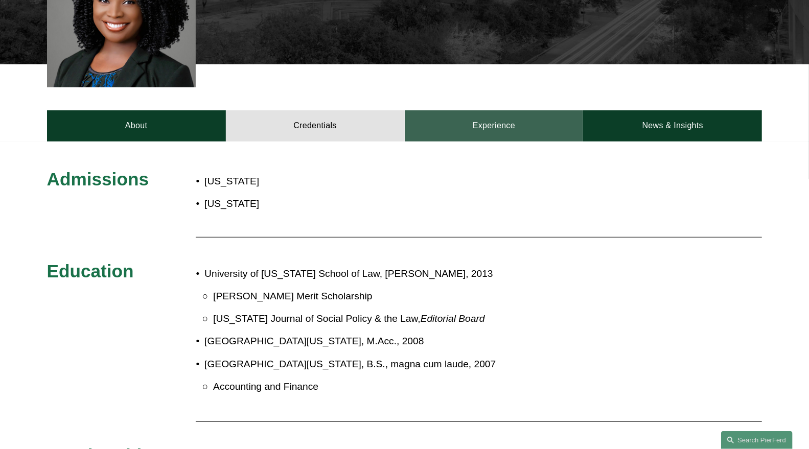
click at [533, 131] on link "Experience" at bounding box center [494, 125] width 179 height 31
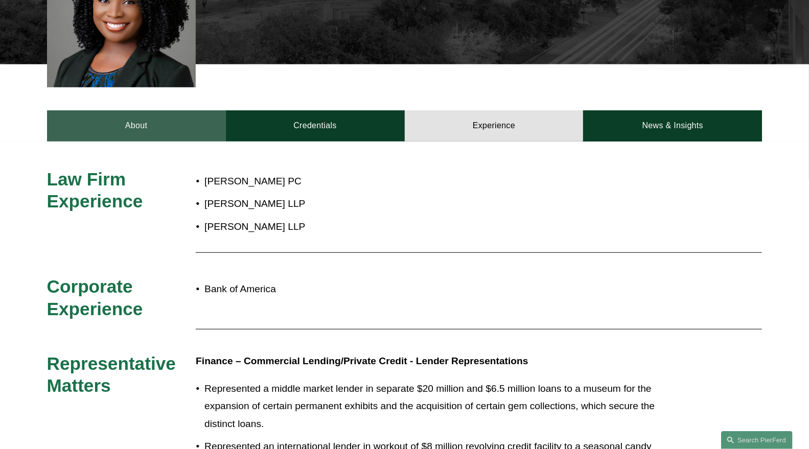
click at [159, 124] on link "About" at bounding box center [136, 125] width 179 height 31
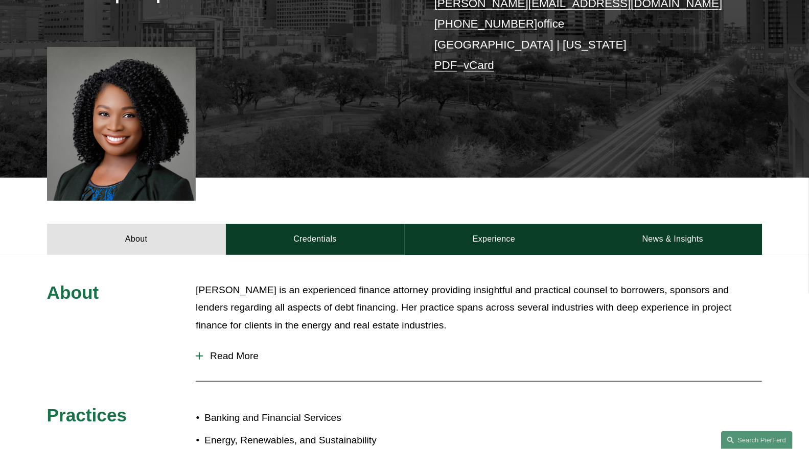
scroll to position [113, 0]
